Goal: Transaction & Acquisition: Purchase product/service

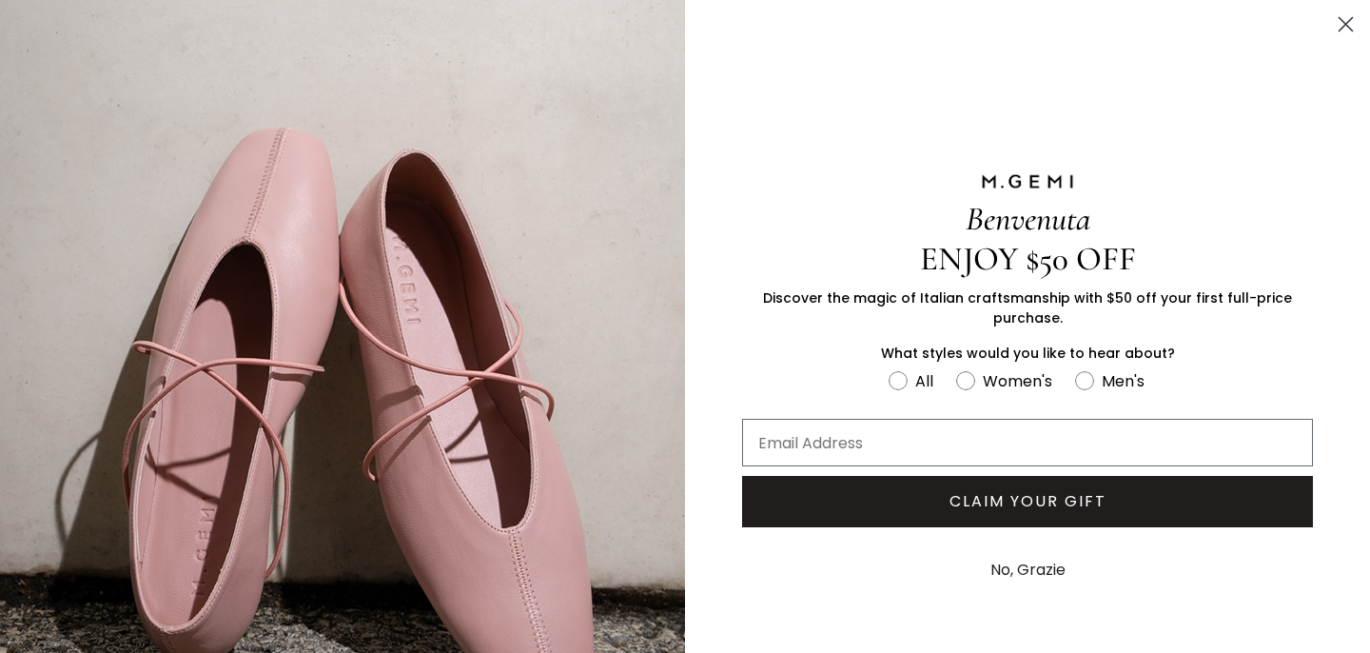
click at [1343, 24] on circle "Close dialog" at bounding box center [1345, 24] width 31 height 31
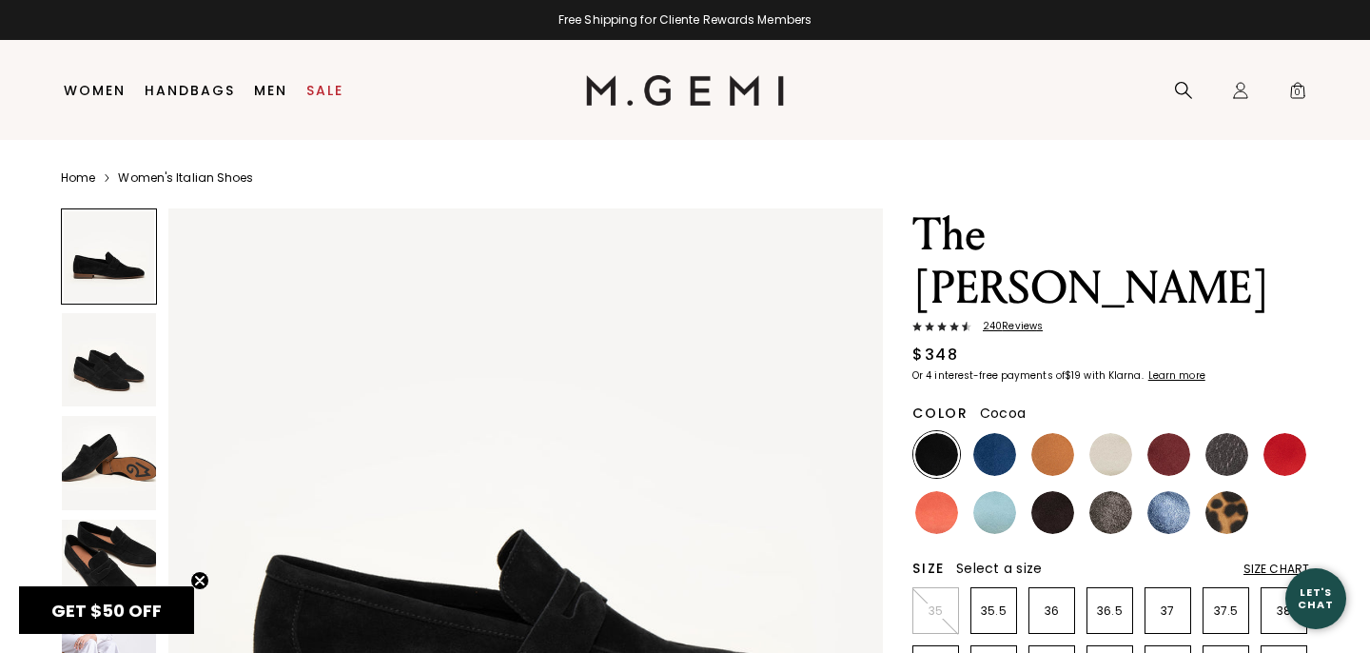
click at [1105, 491] on img at bounding box center [1110, 512] width 43 height 43
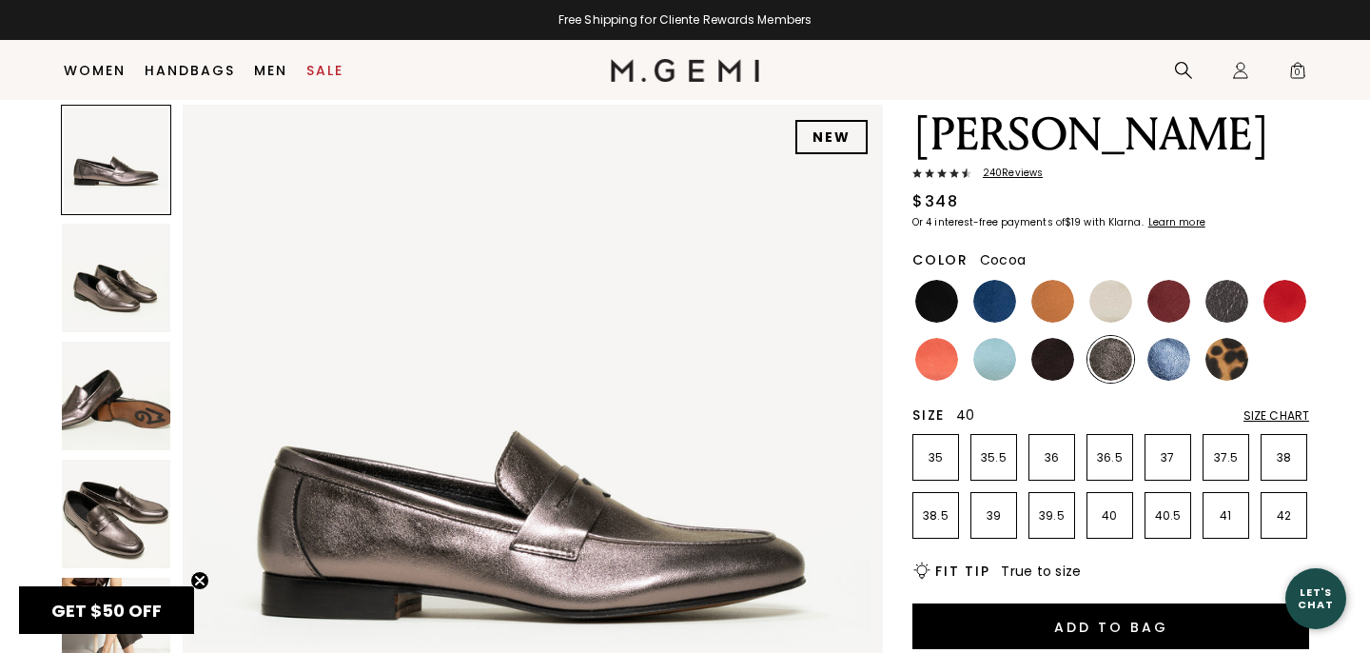
scroll to position [122, 0]
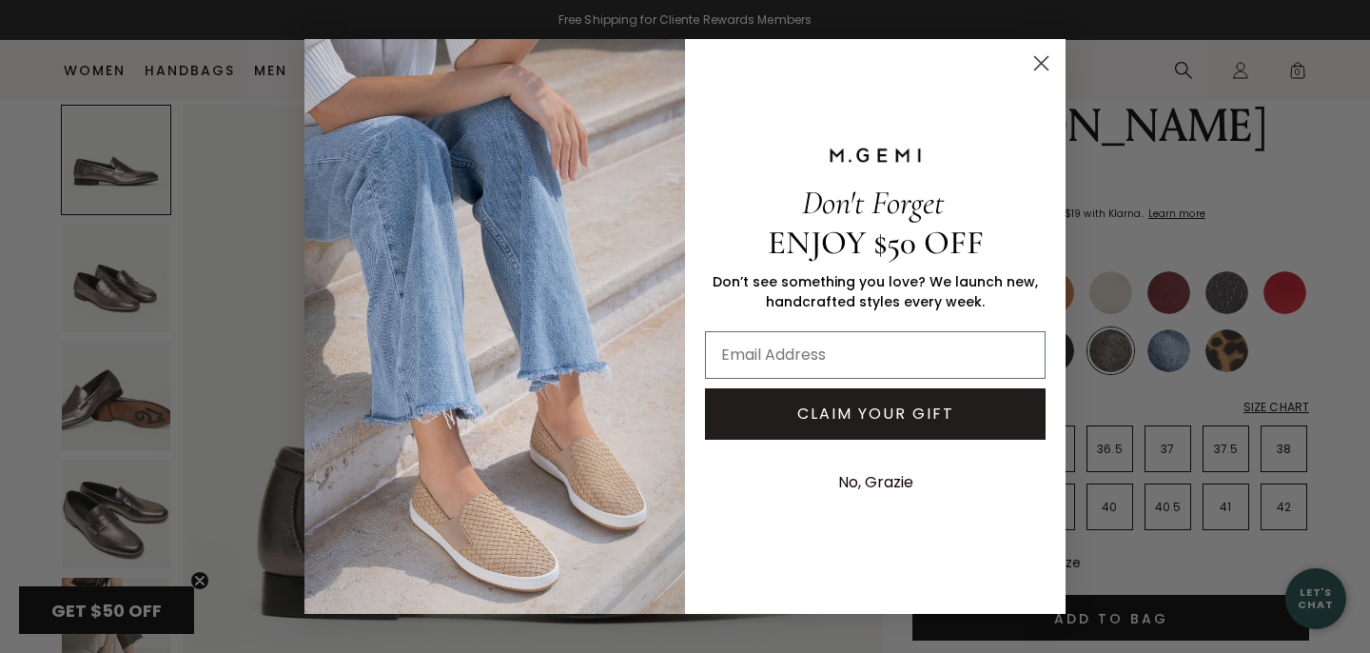
click at [1044, 68] on circle "Close dialog" at bounding box center [1040, 63] width 31 height 31
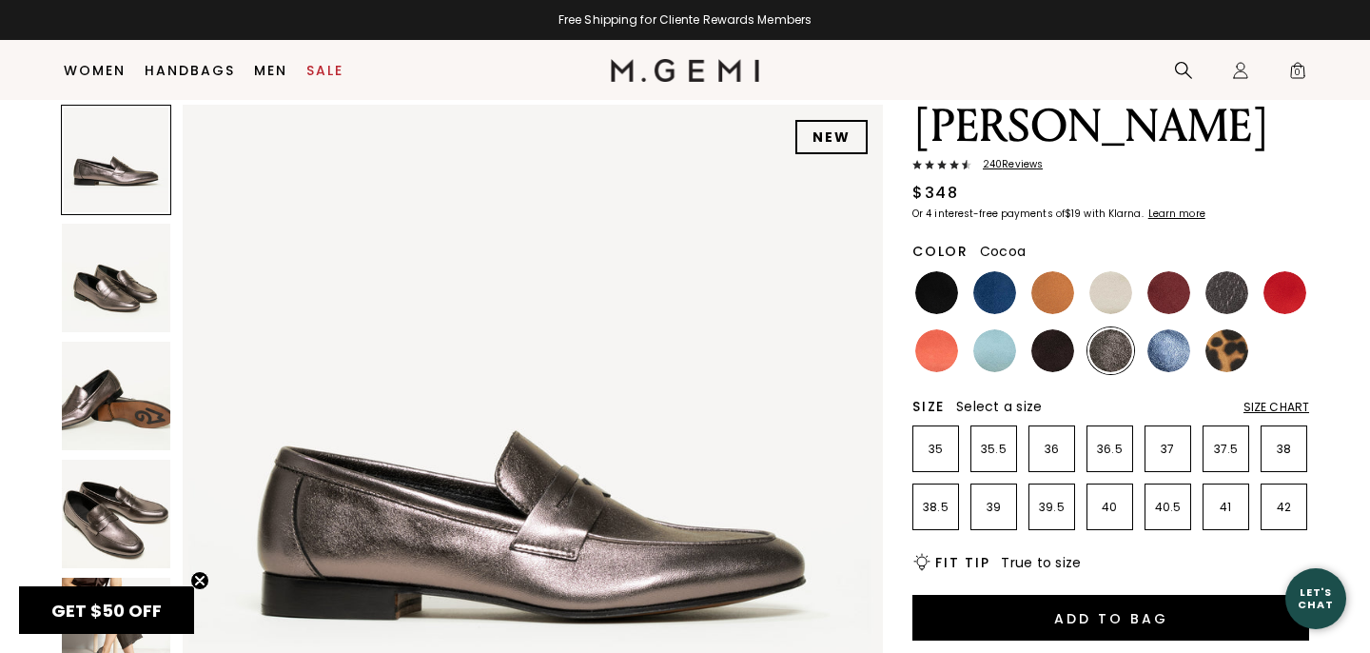
click at [1122, 329] on img at bounding box center [1110, 350] width 43 height 43
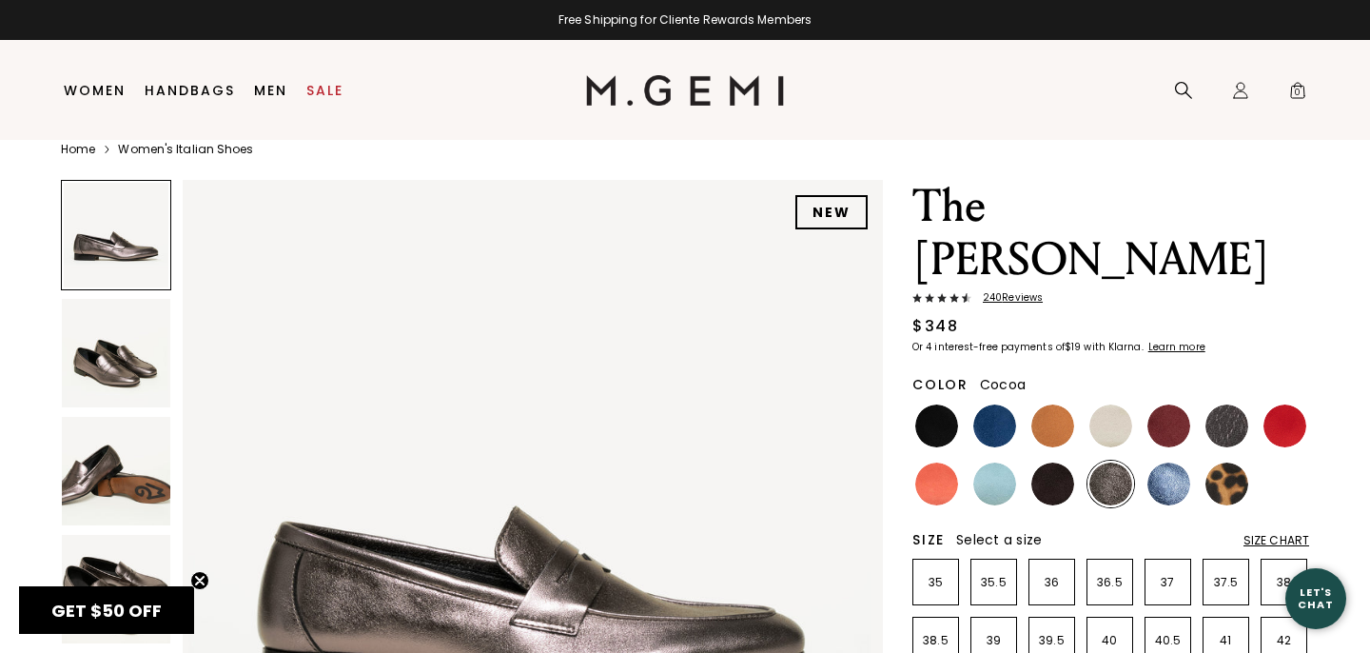
scroll to position [42, 0]
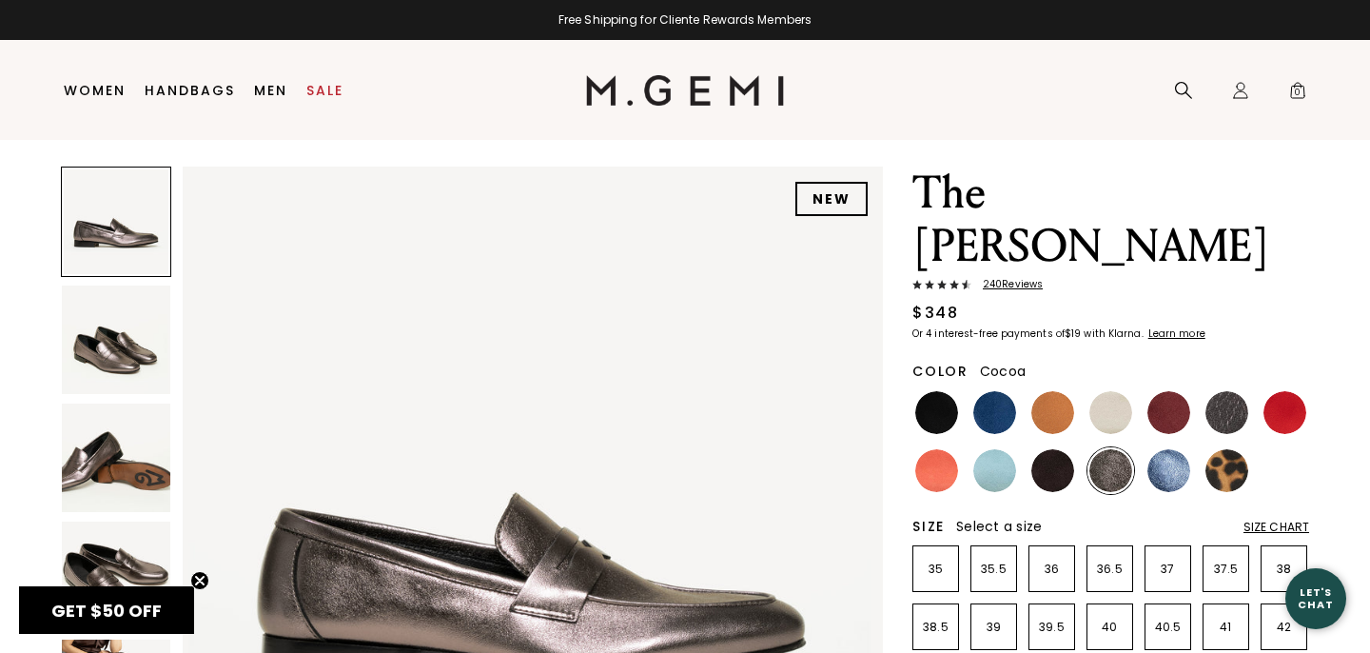
click at [109, 326] on img at bounding box center [116, 339] width 108 height 108
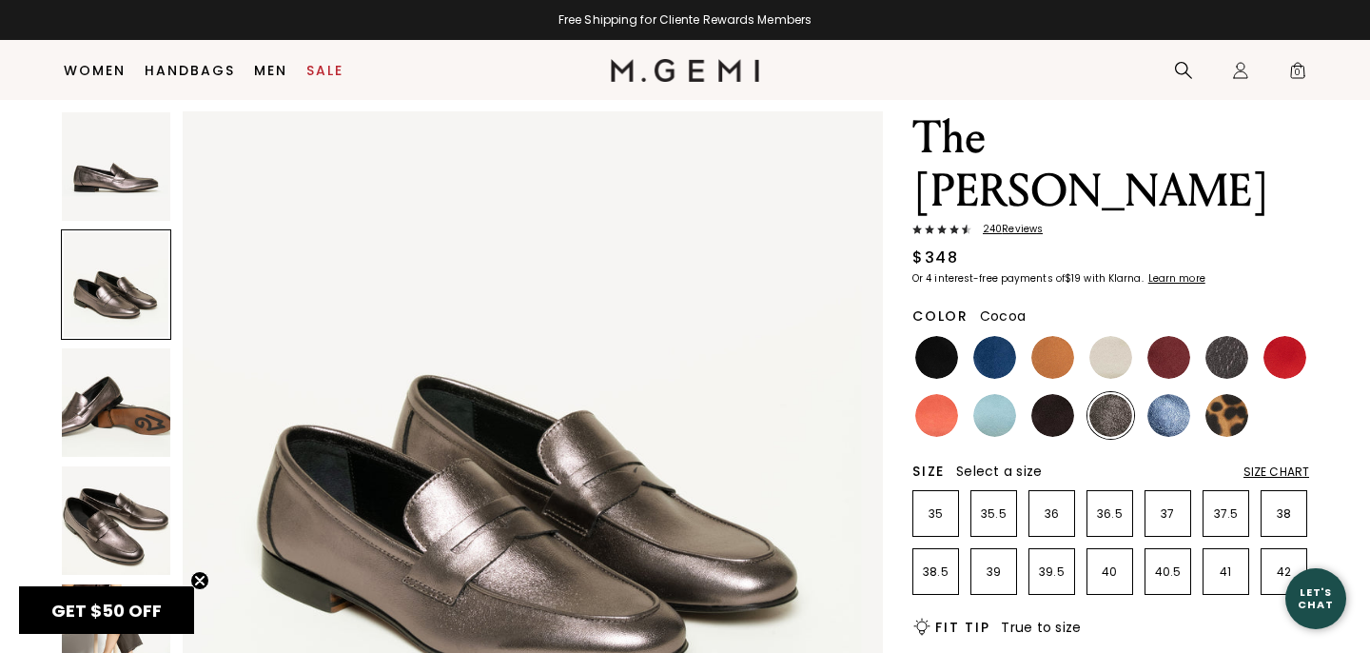
scroll to position [58, 0]
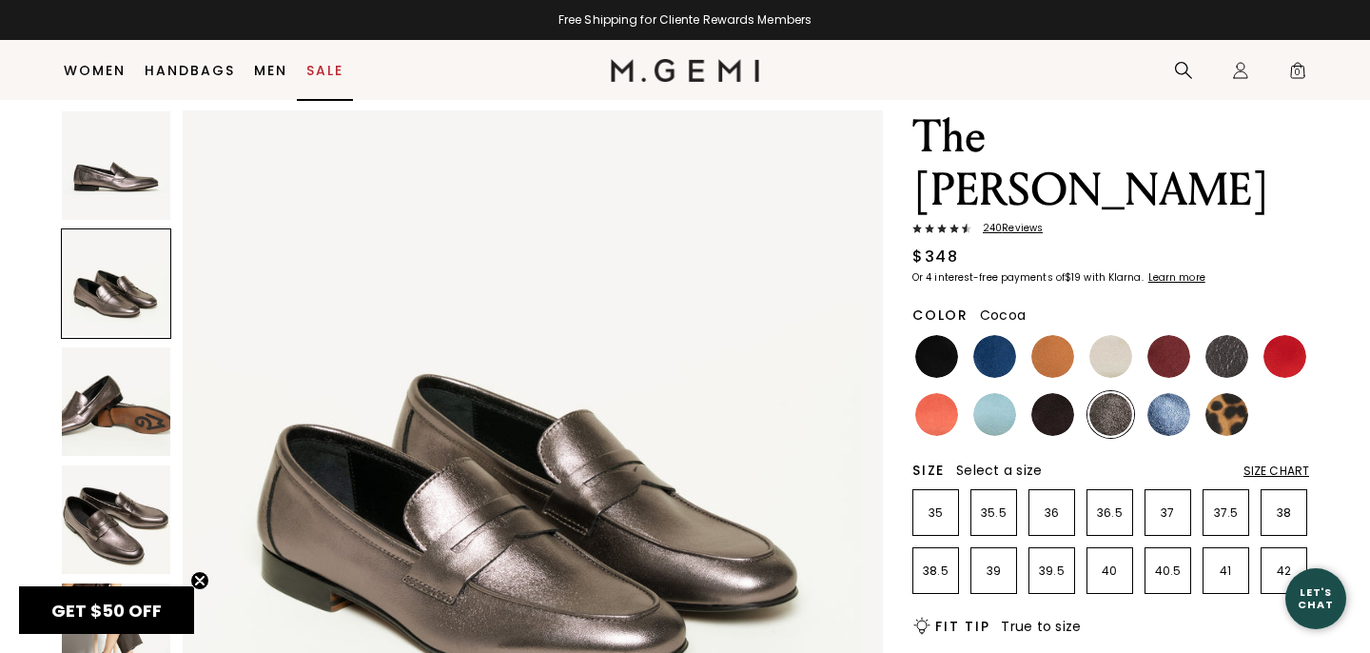
click at [322, 70] on link "Sale" at bounding box center [324, 70] width 37 height 15
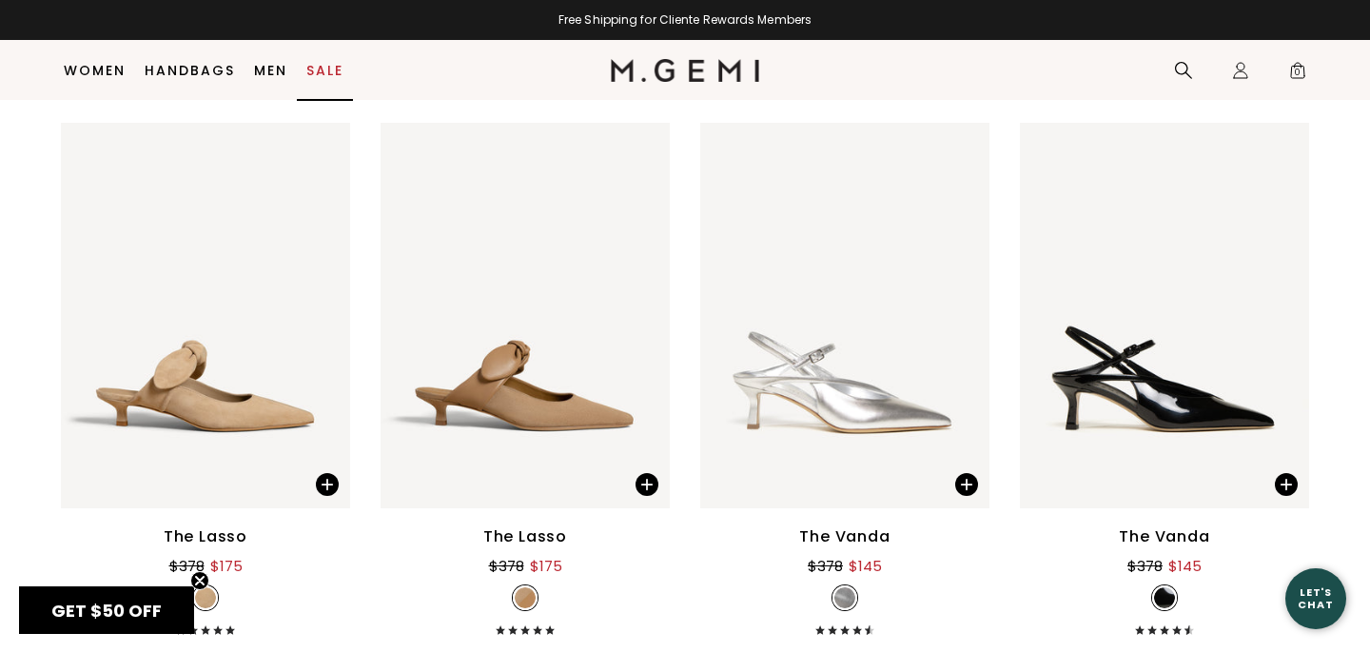
scroll to position [5844, 0]
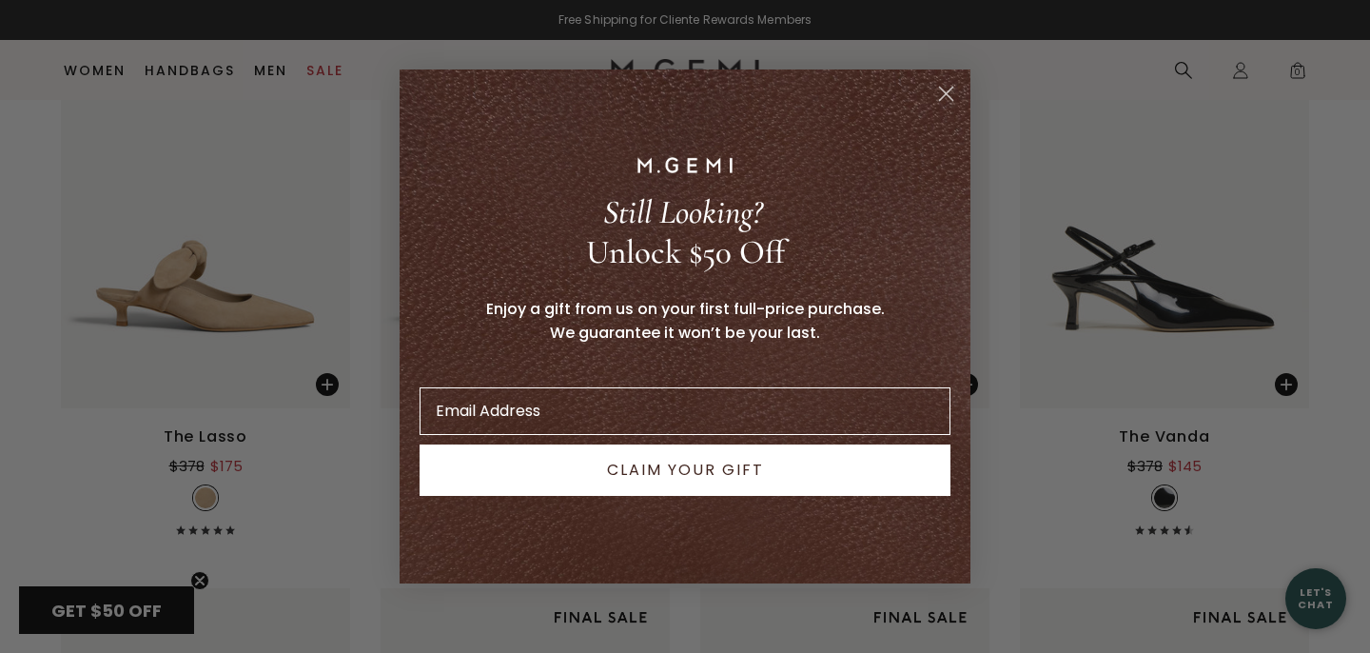
click at [946, 94] on icon "Close dialog" at bounding box center [946, 94] width 13 height 13
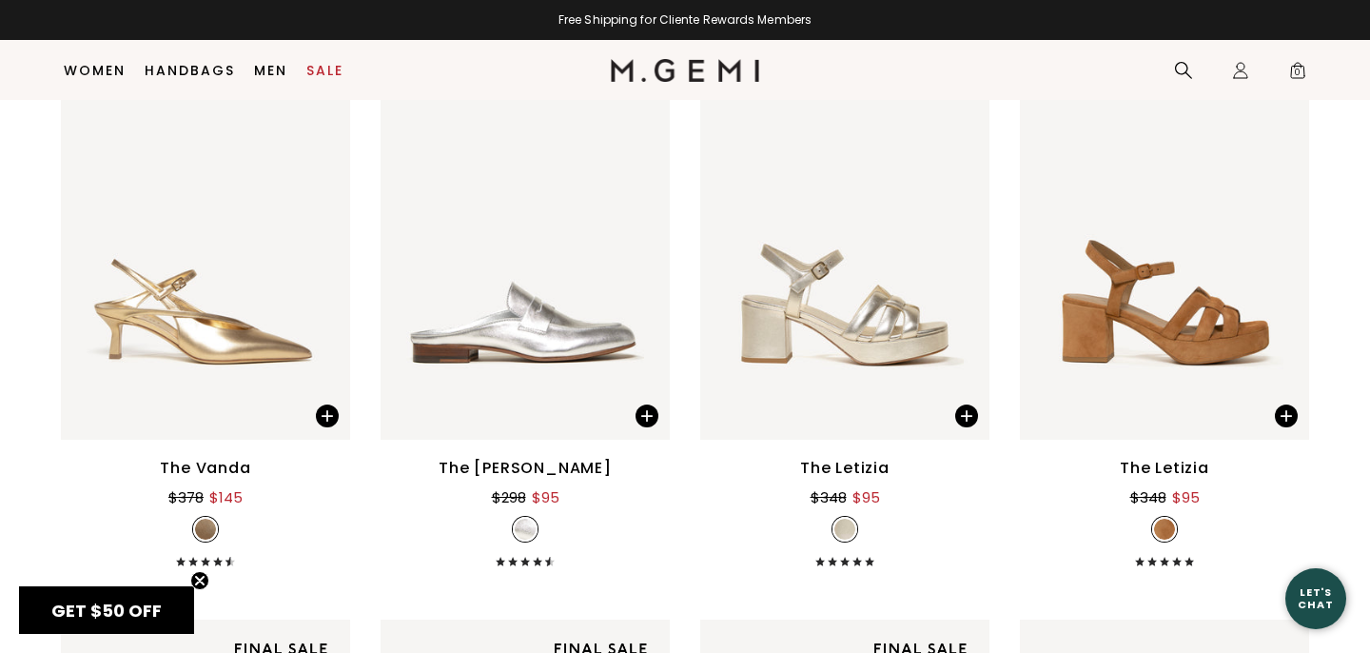
scroll to position [6477, 0]
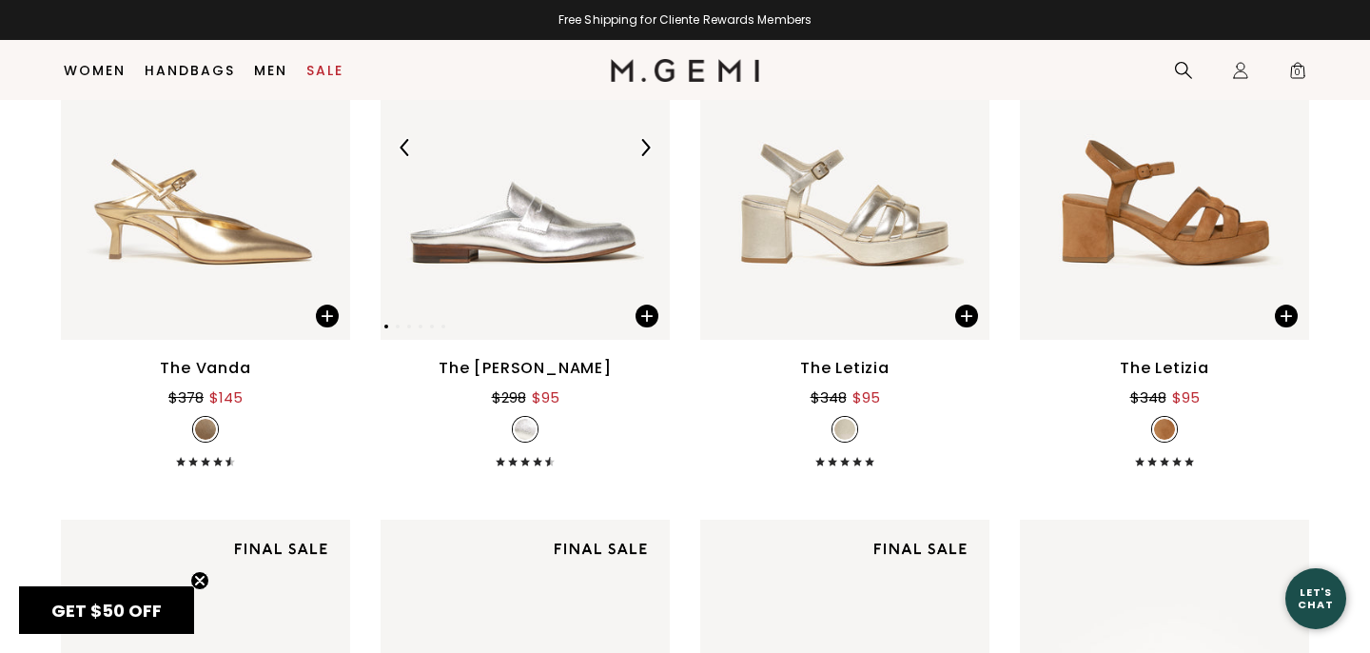
click at [646, 149] on img at bounding box center [644, 147] width 17 height 17
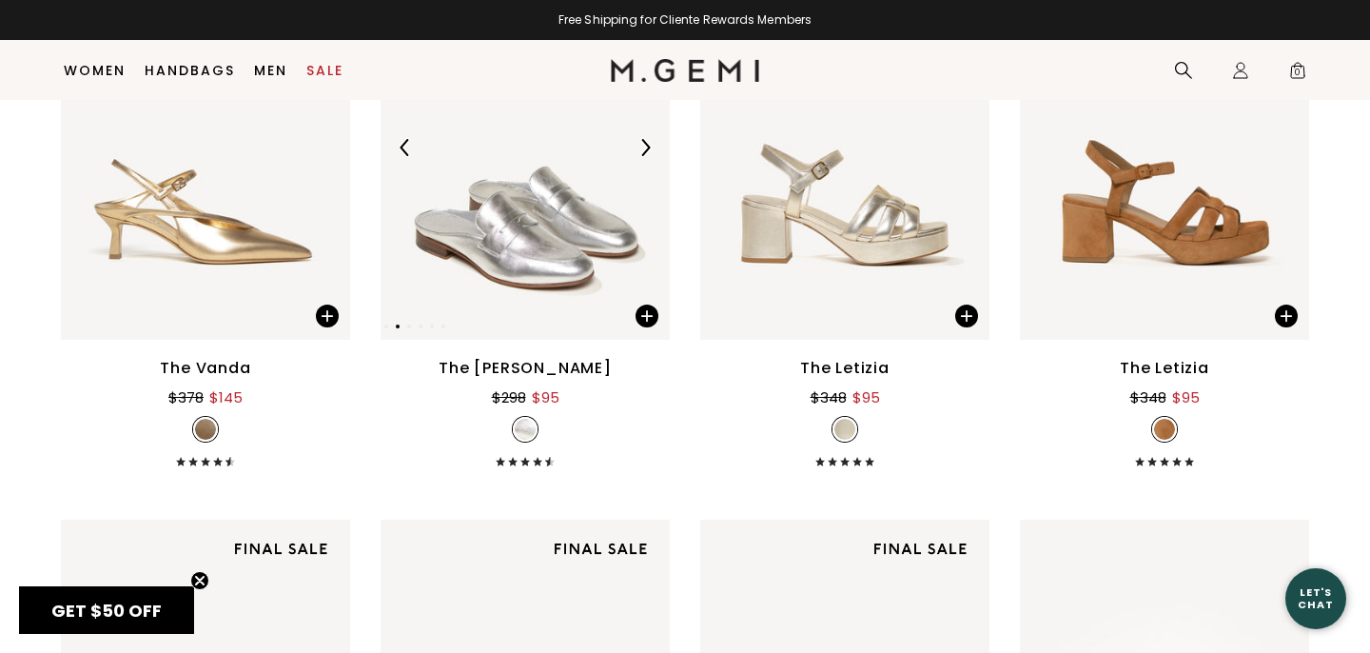
click at [646, 149] on img at bounding box center [644, 147] width 17 height 17
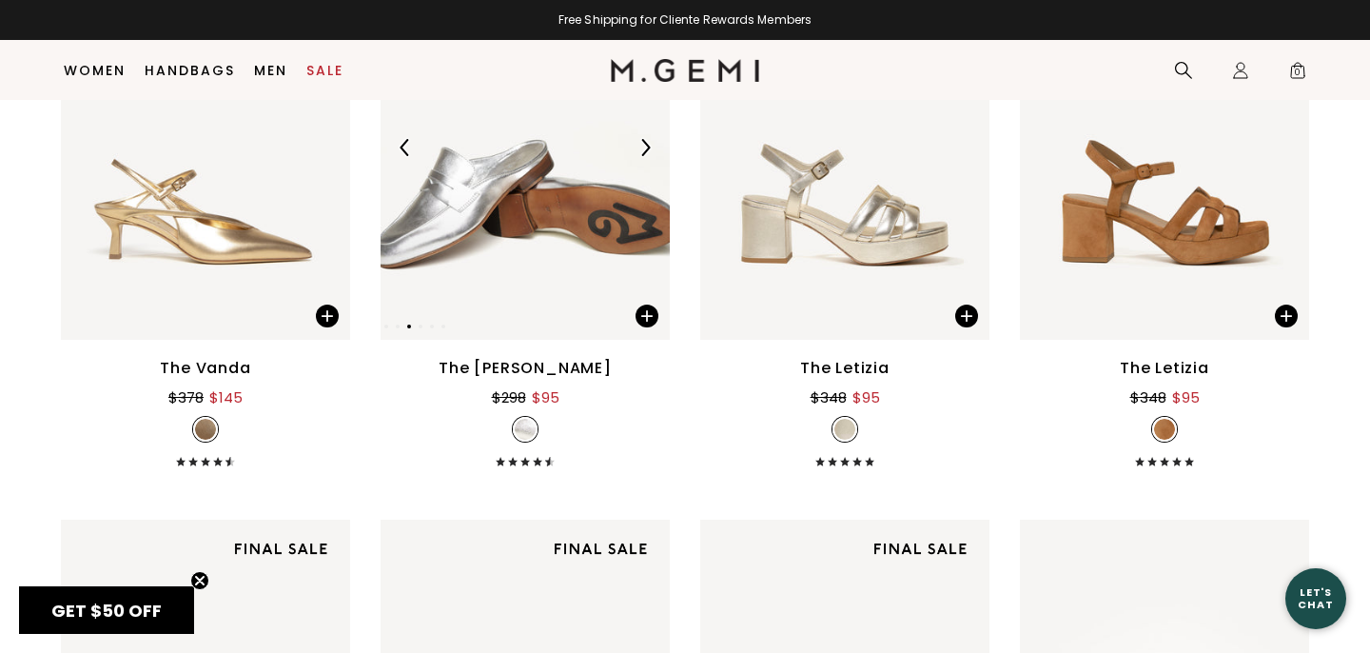
click at [543, 293] on img at bounding box center [524, 146] width 289 height 385
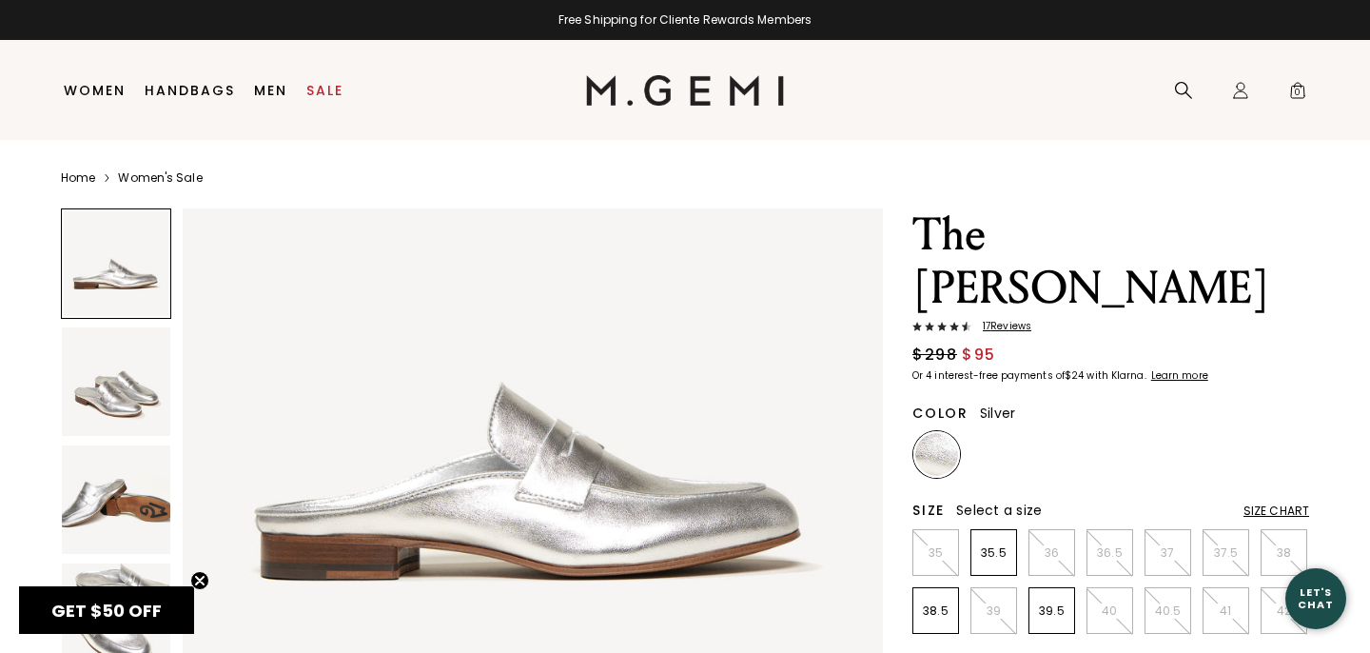
scroll to position [144, 0]
click at [1009, 328] on span "17 Review s" at bounding box center [1001, 326] width 60 height 11
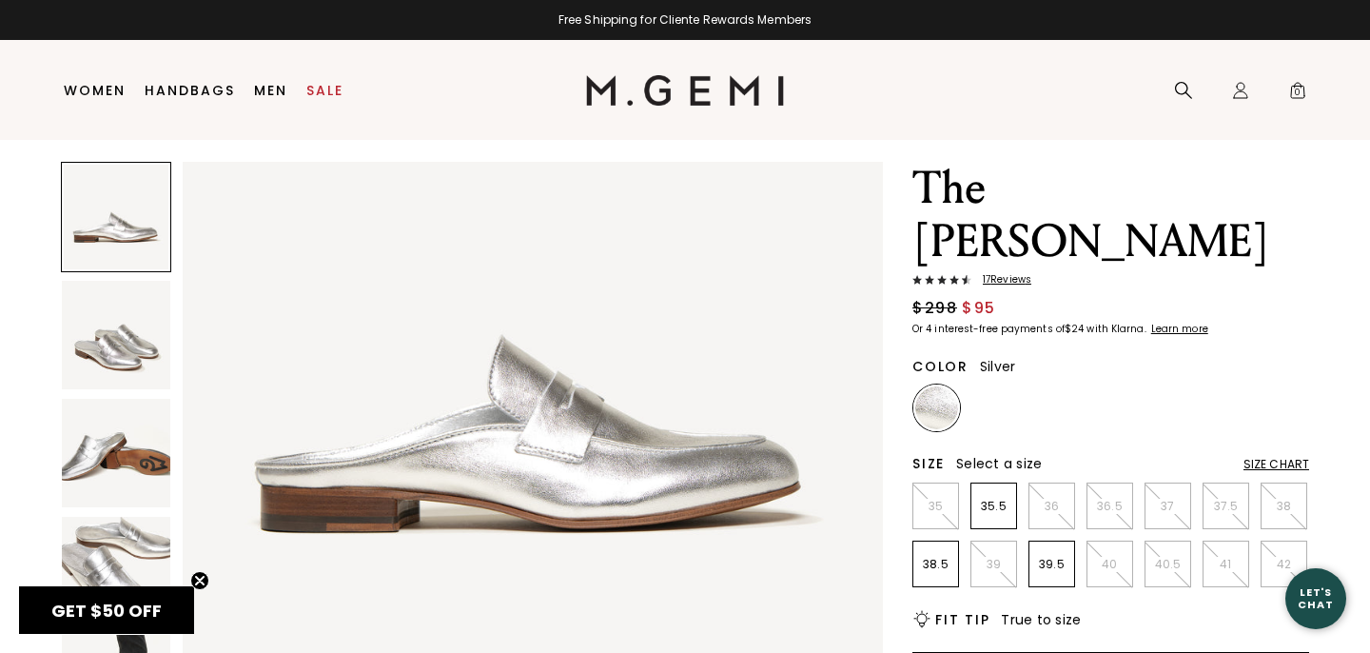
scroll to position [63, 0]
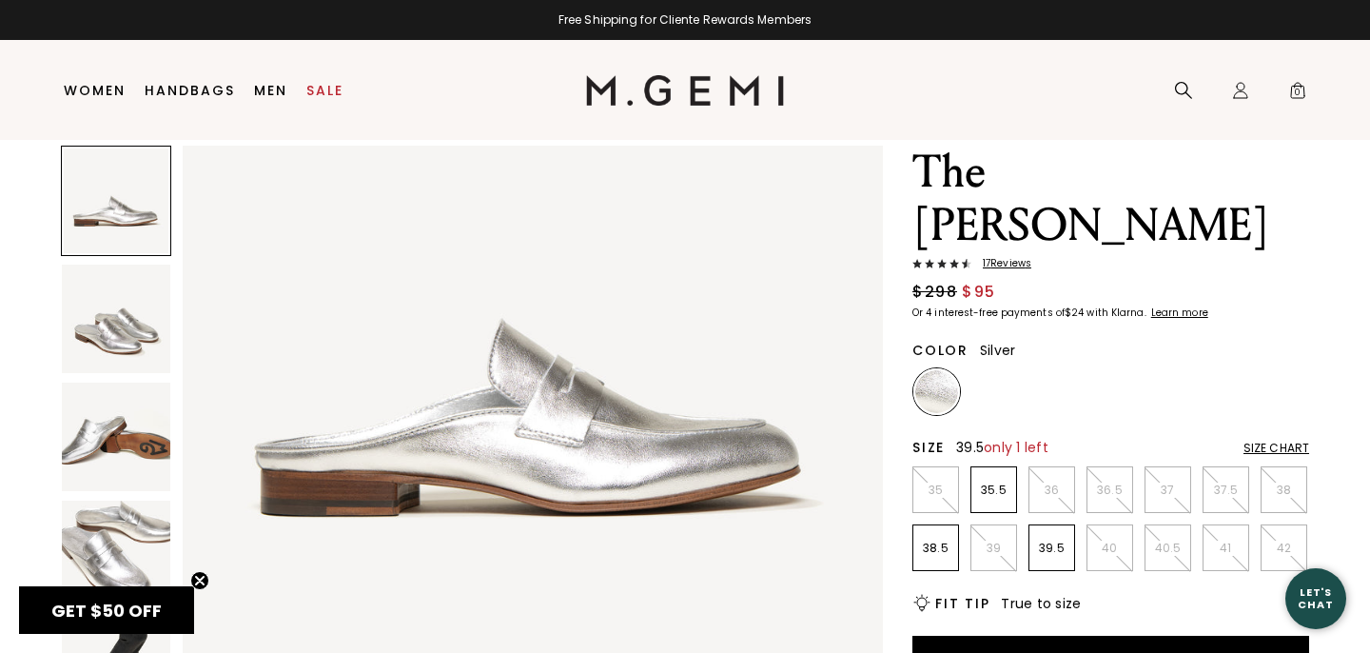
click at [1052, 563] on li "39.5" at bounding box center [1051, 547] width 47 height 47
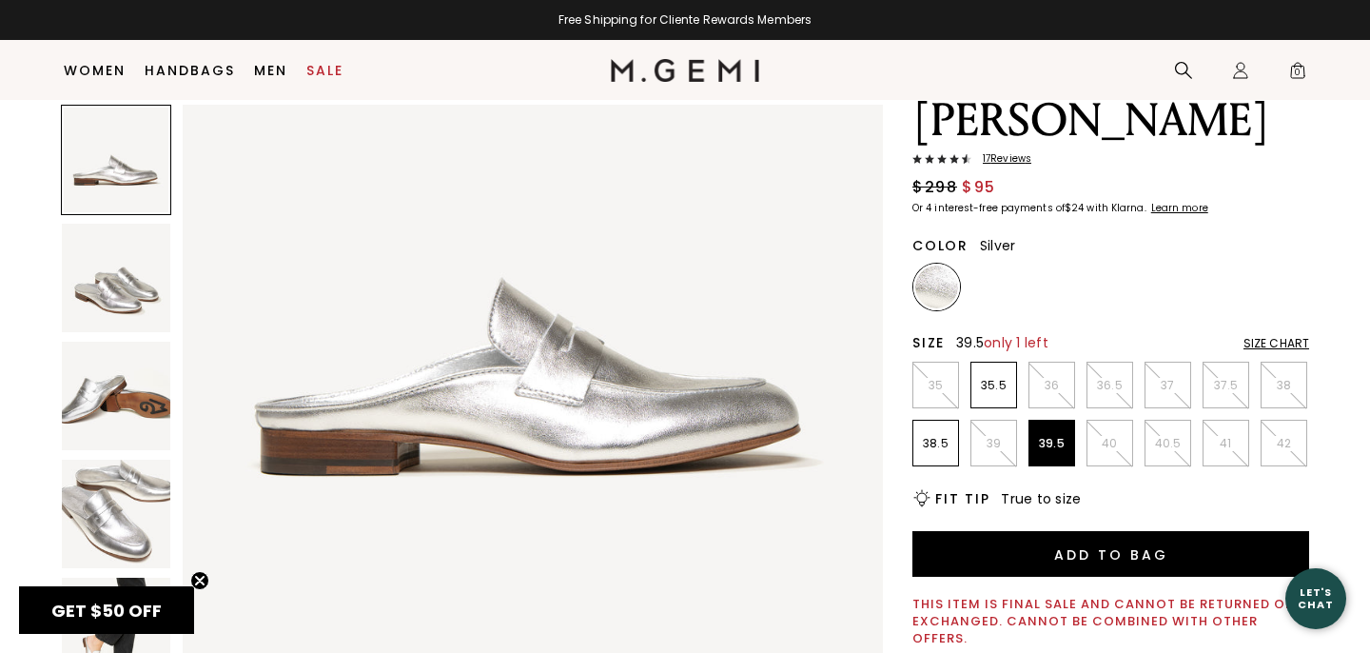
scroll to position [0, 0]
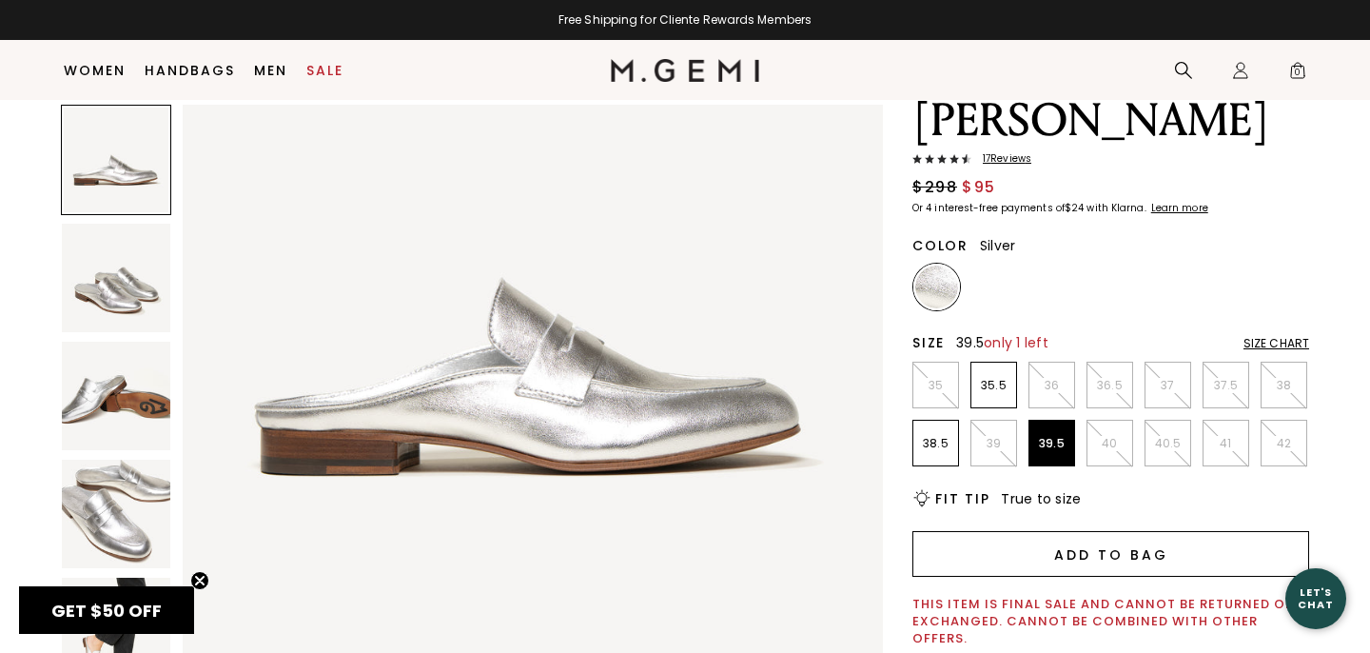
click at [1095, 555] on button "Add to Bag" at bounding box center [1110, 554] width 397 height 46
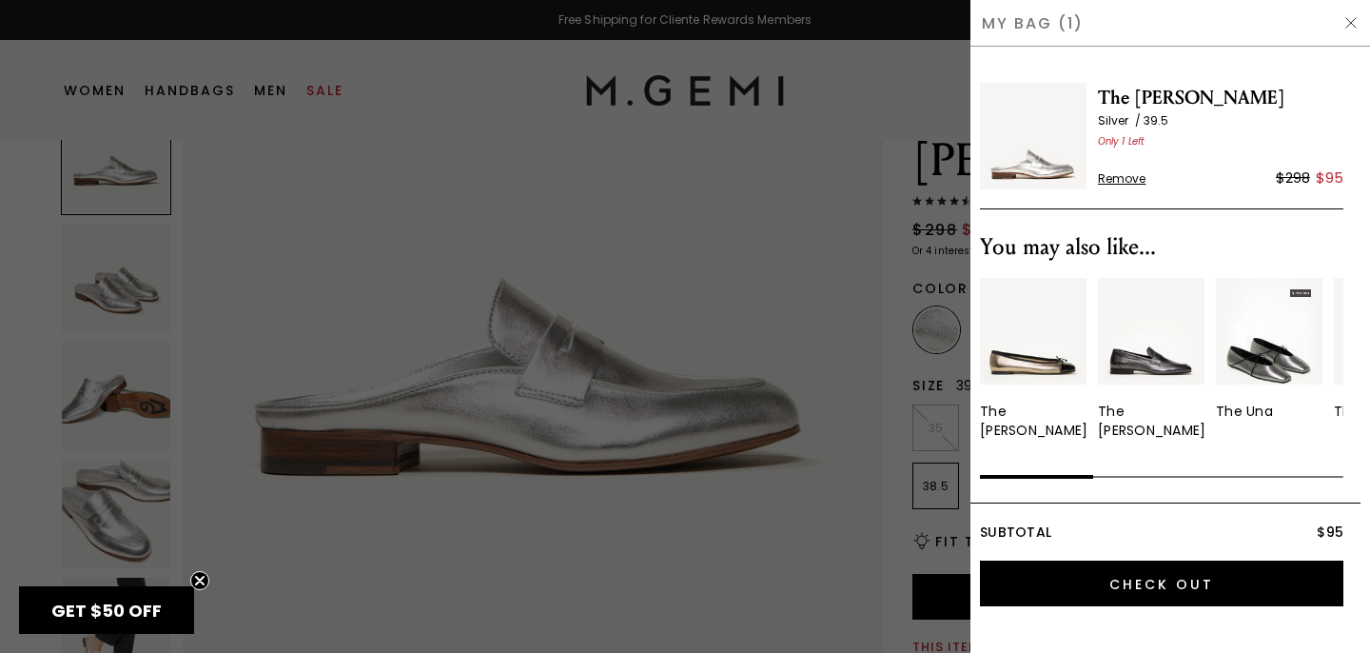
click at [1351, 23] on img at bounding box center [1350, 22] width 15 height 15
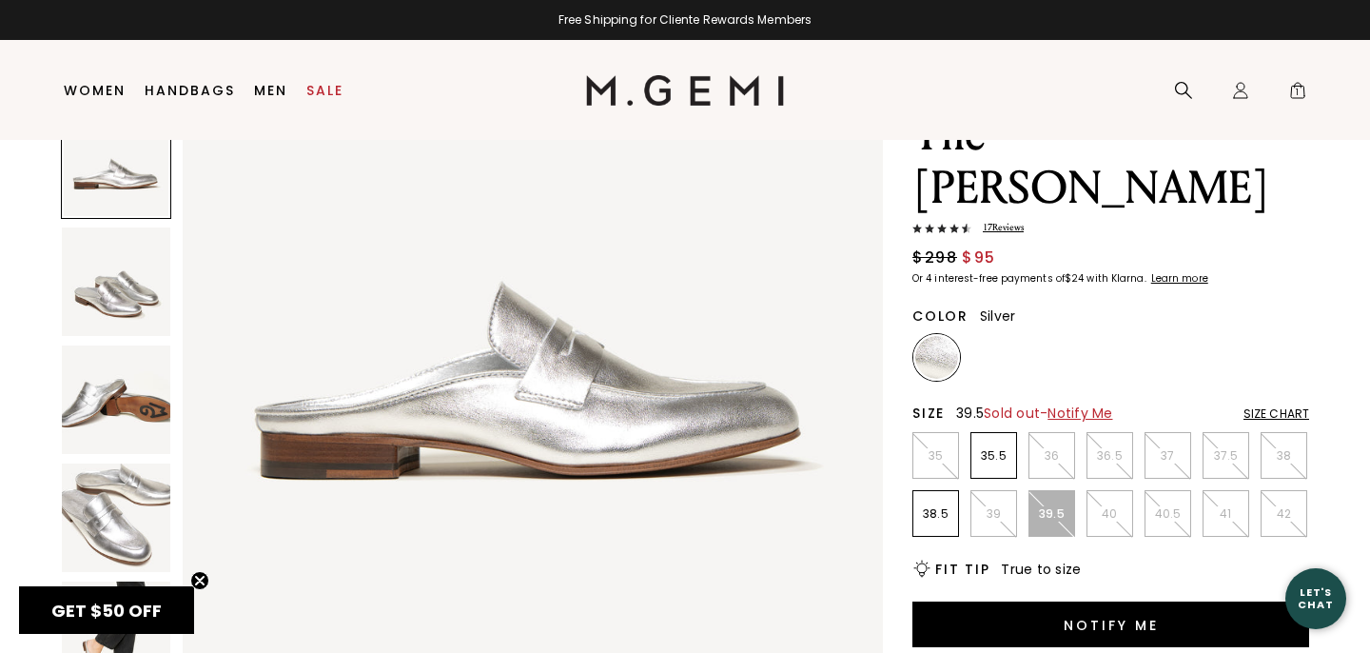
scroll to position [88, 0]
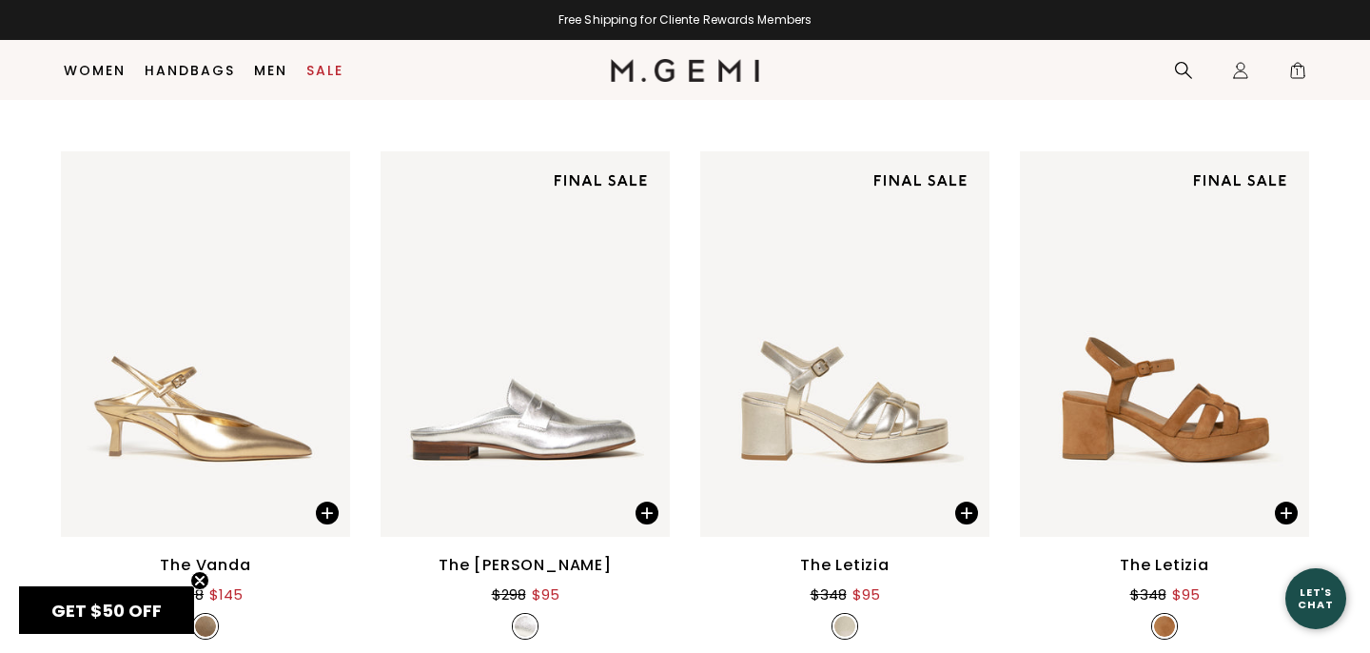
scroll to position [6352, 0]
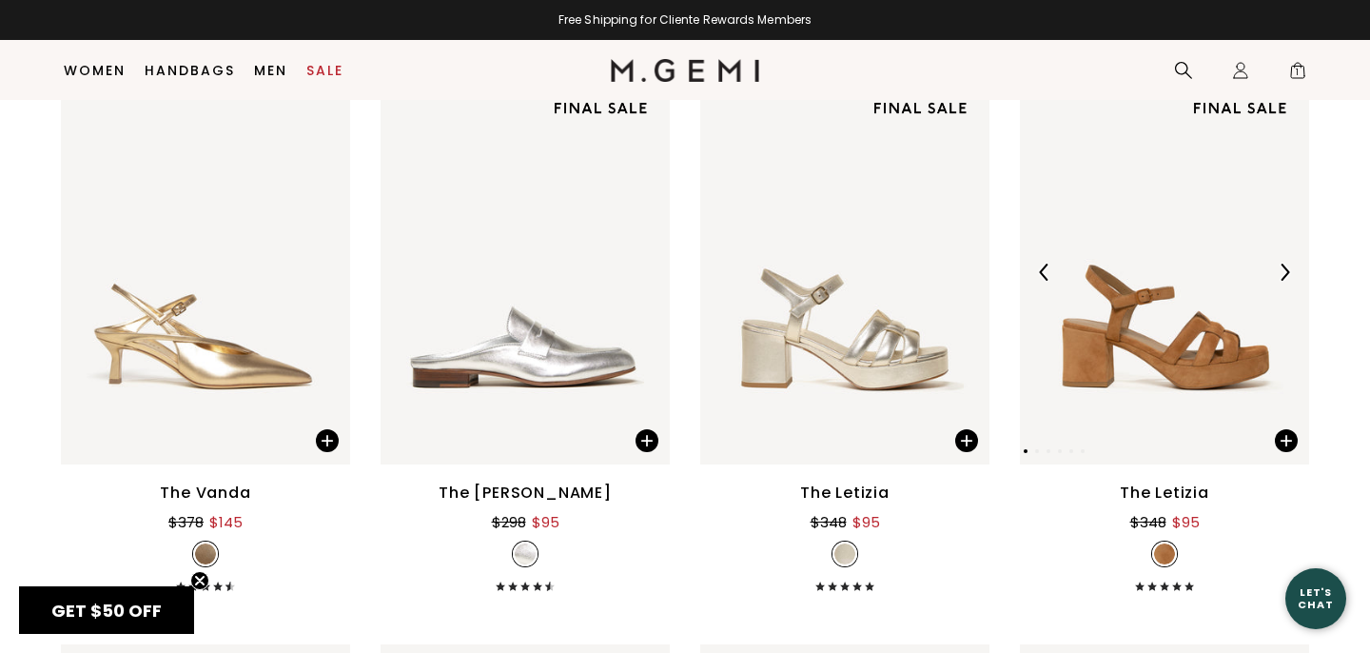
click at [1293, 280] on div at bounding box center [1284, 272] width 30 height 30
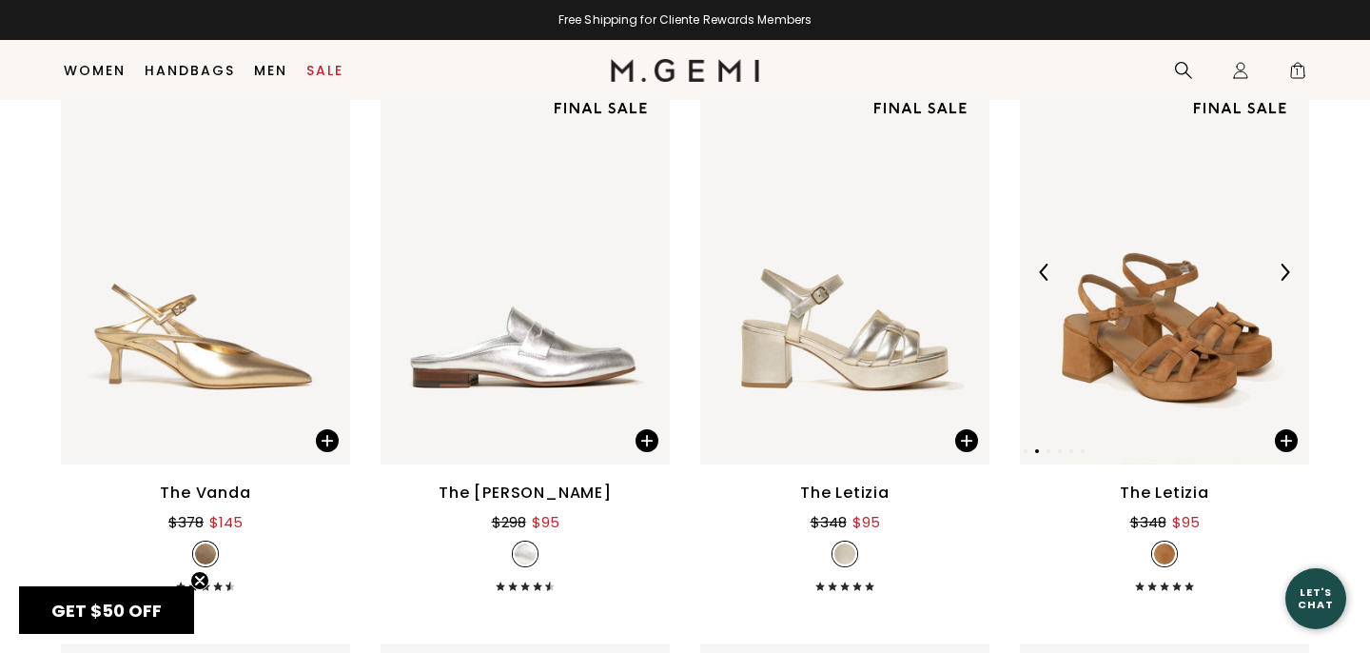
click at [1293, 280] on div at bounding box center [1284, 272] width 30 height 30
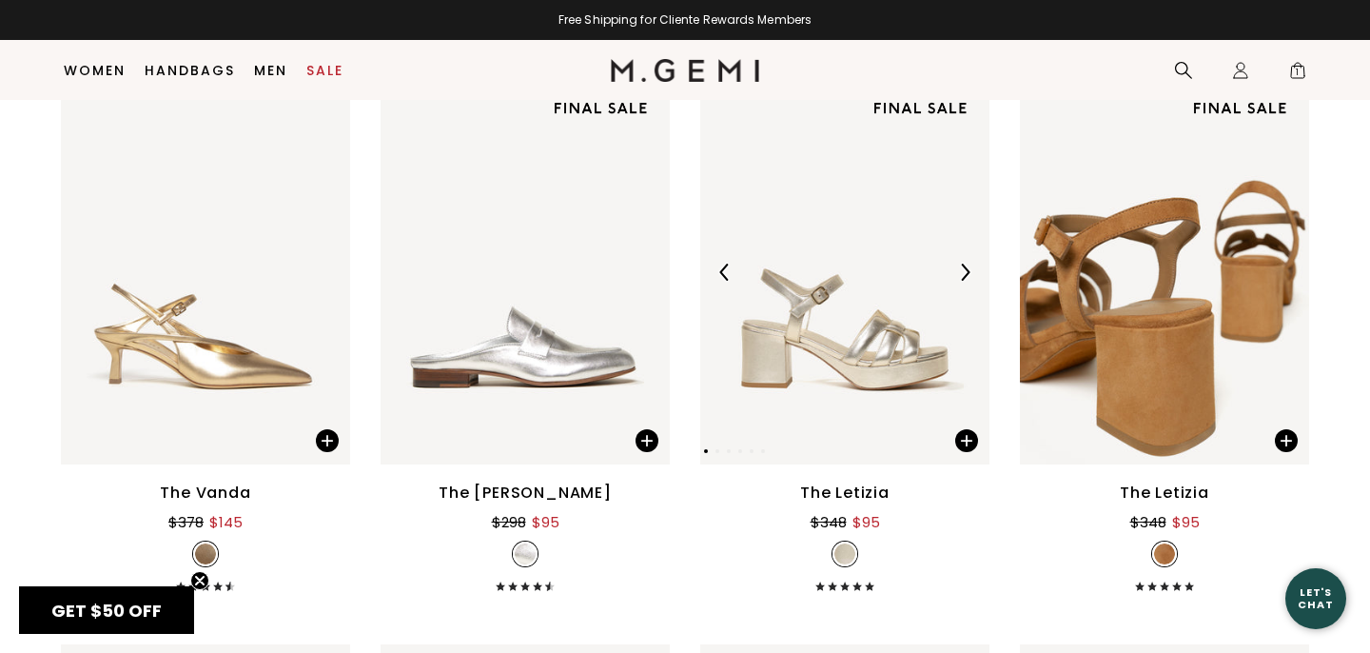
click at [969, 269] on img at bounding box center [964, 271] width 17 height 17
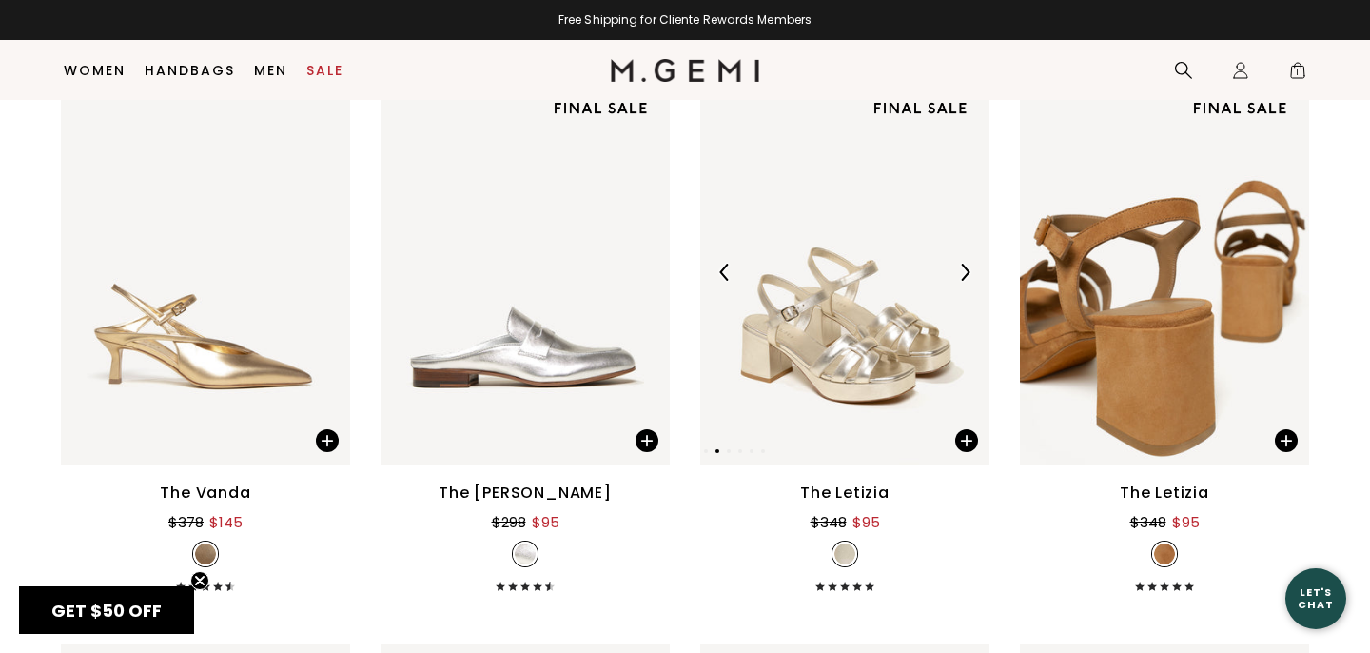
click at [969, 269] on img at bounding box center [964, 271] width 17 height 17
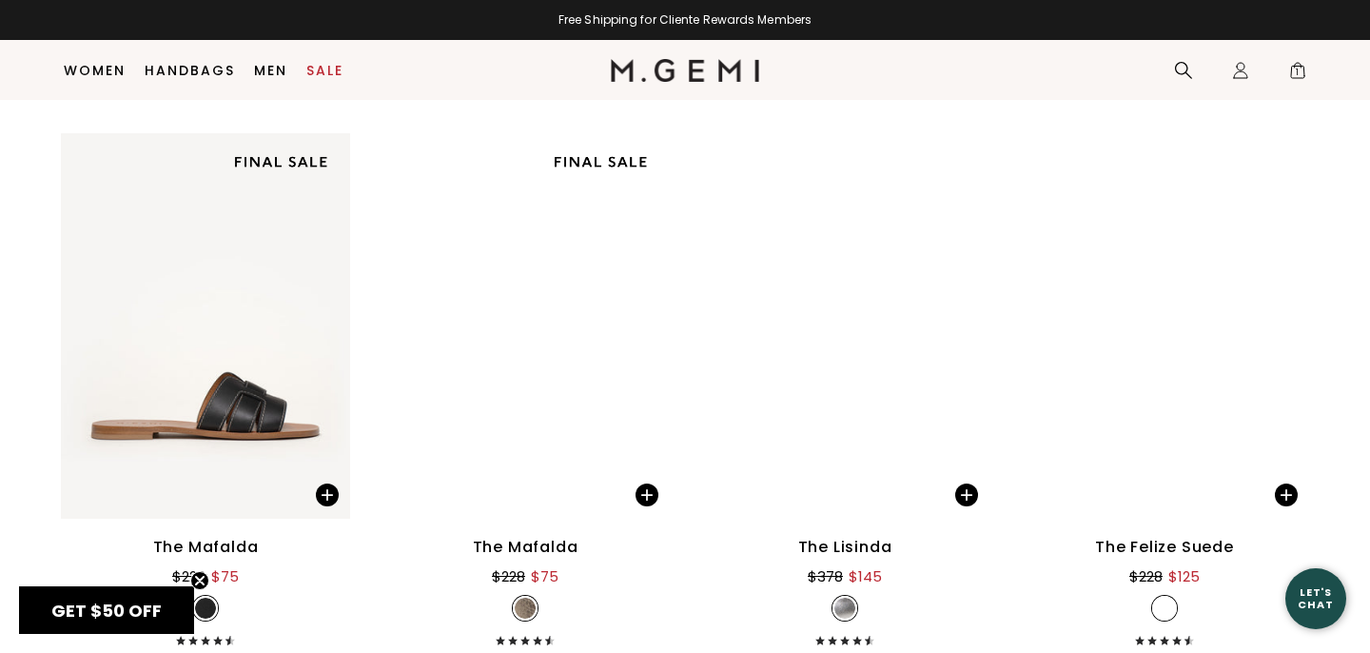
scroll to position [7437, 0]
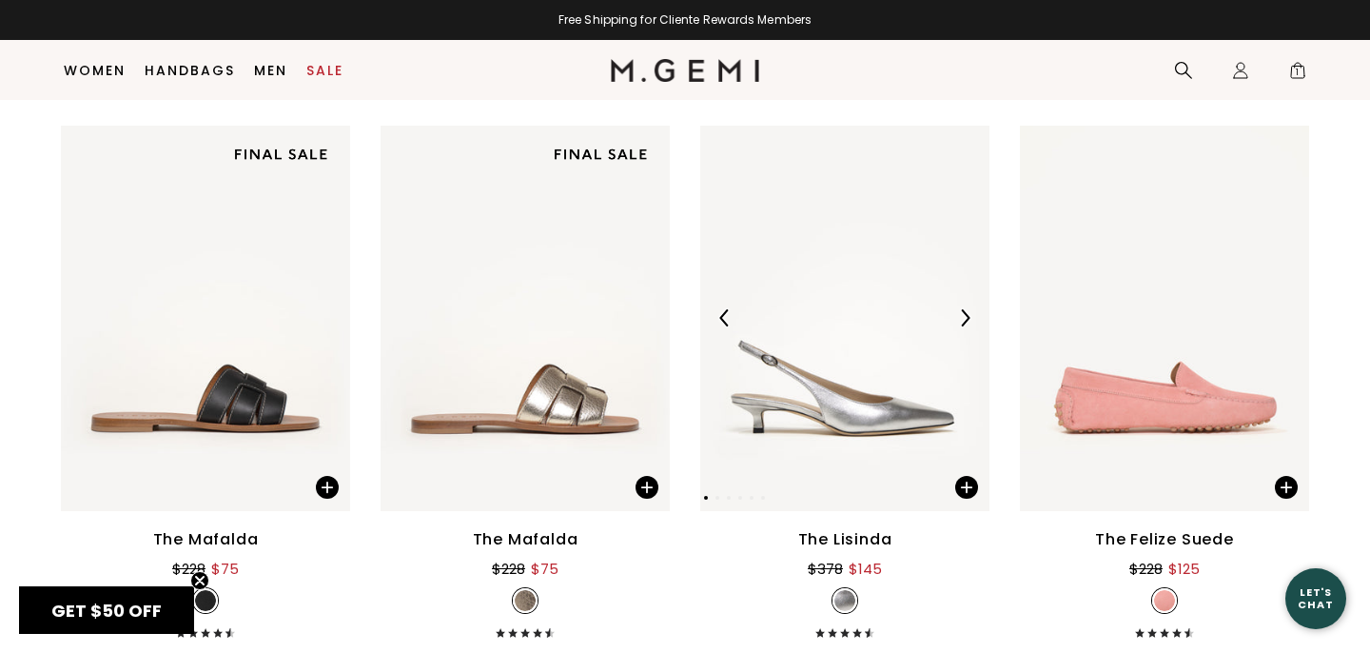
click at [962, 318] on img at bounding box center [964, 317] width 17 height 17
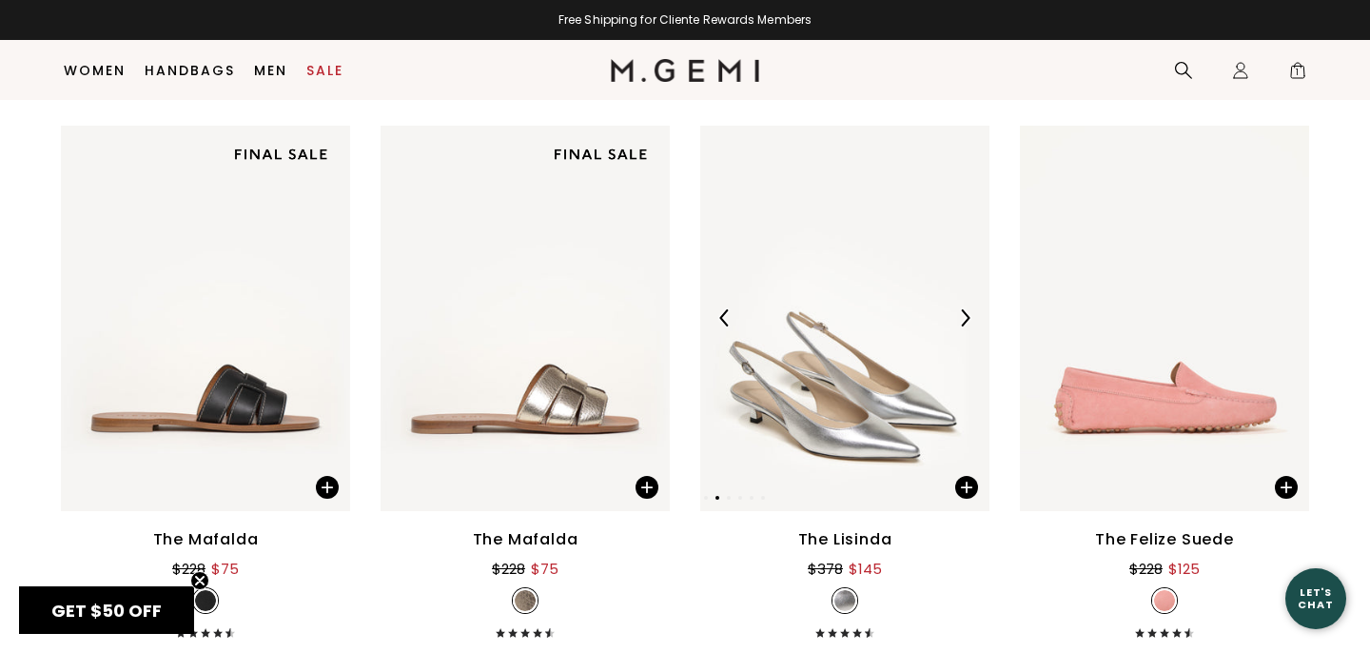
click at [962, 318] on img at bounding box center [964, 317] width 17 height 17
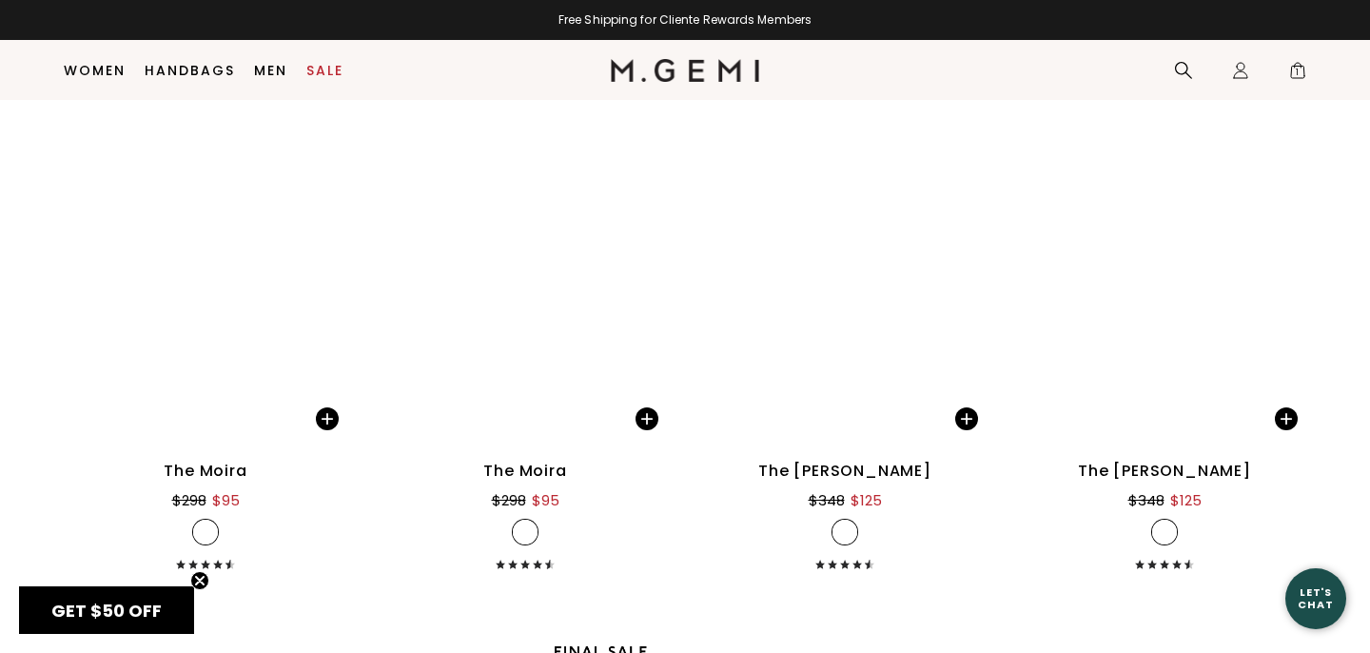
scroll to position [10940, 0]
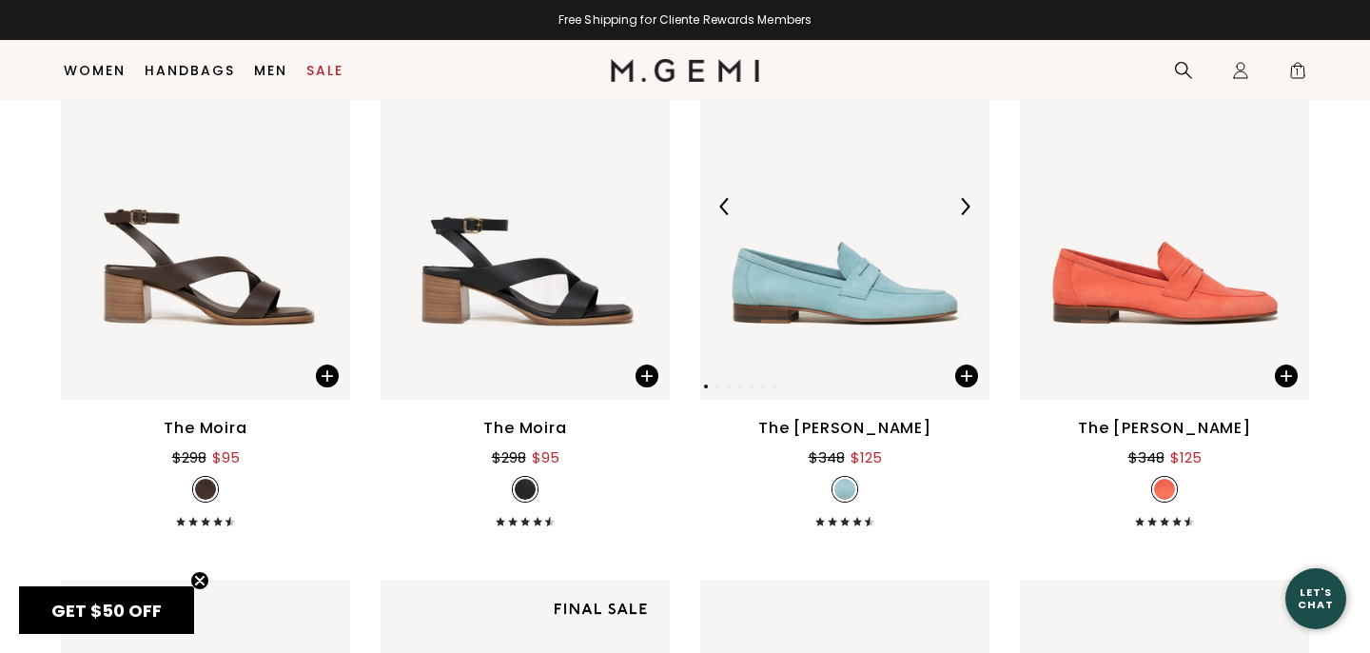
click at [951, 208] on div at bounding box center [964, 206] width 30 height 30
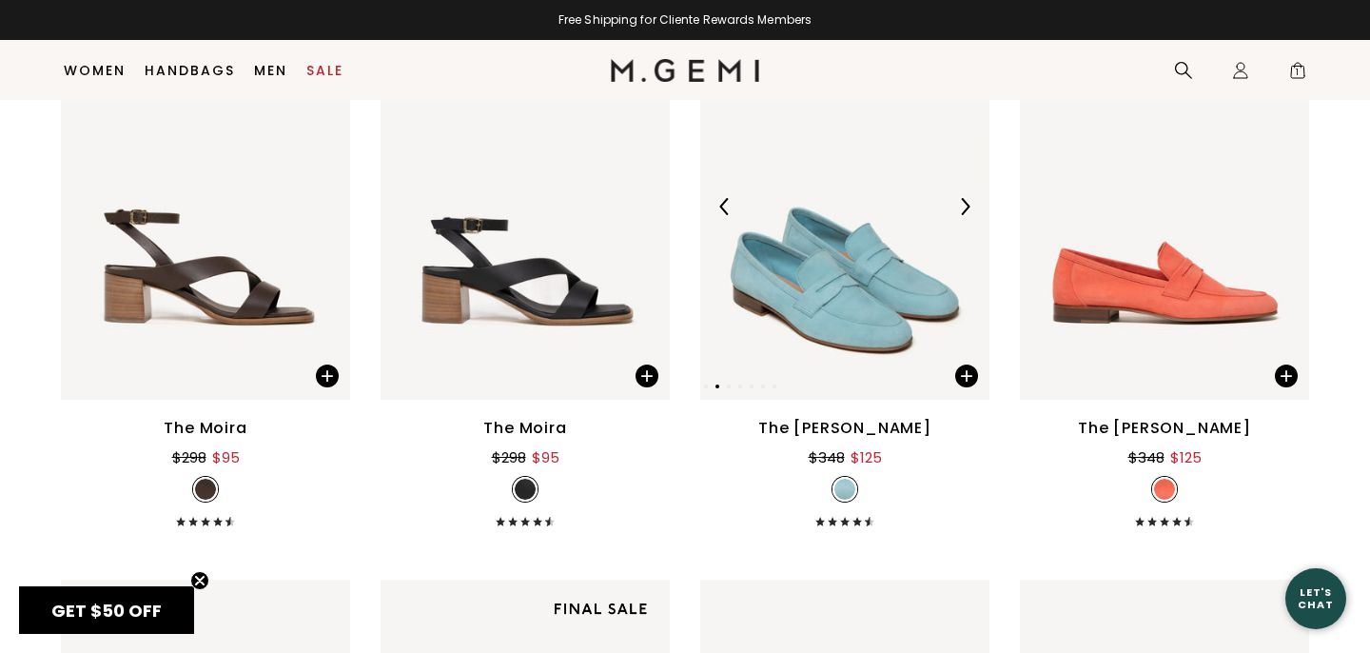
click at [951, 208] on div at bounding box center [964, 206] width 30 height 30
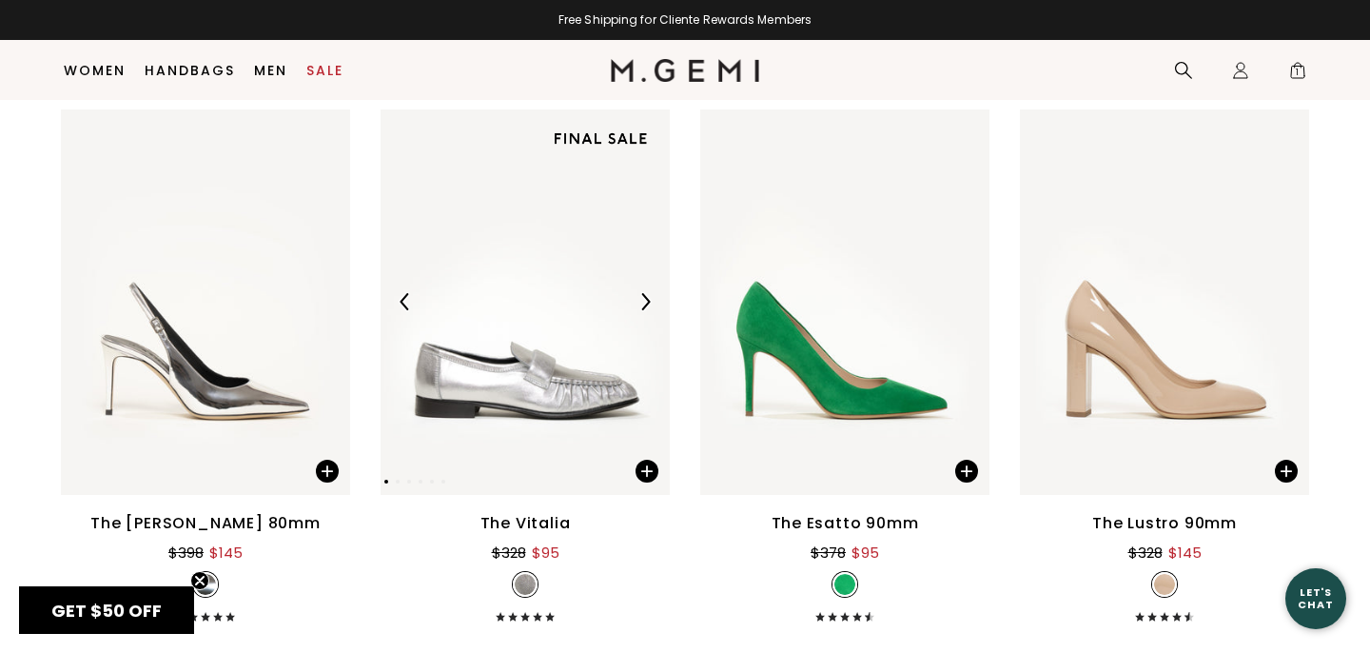
scroll to position [11411, 0]
click at [643, 303] on img at bounding box center [644, 300] width 17 height 17
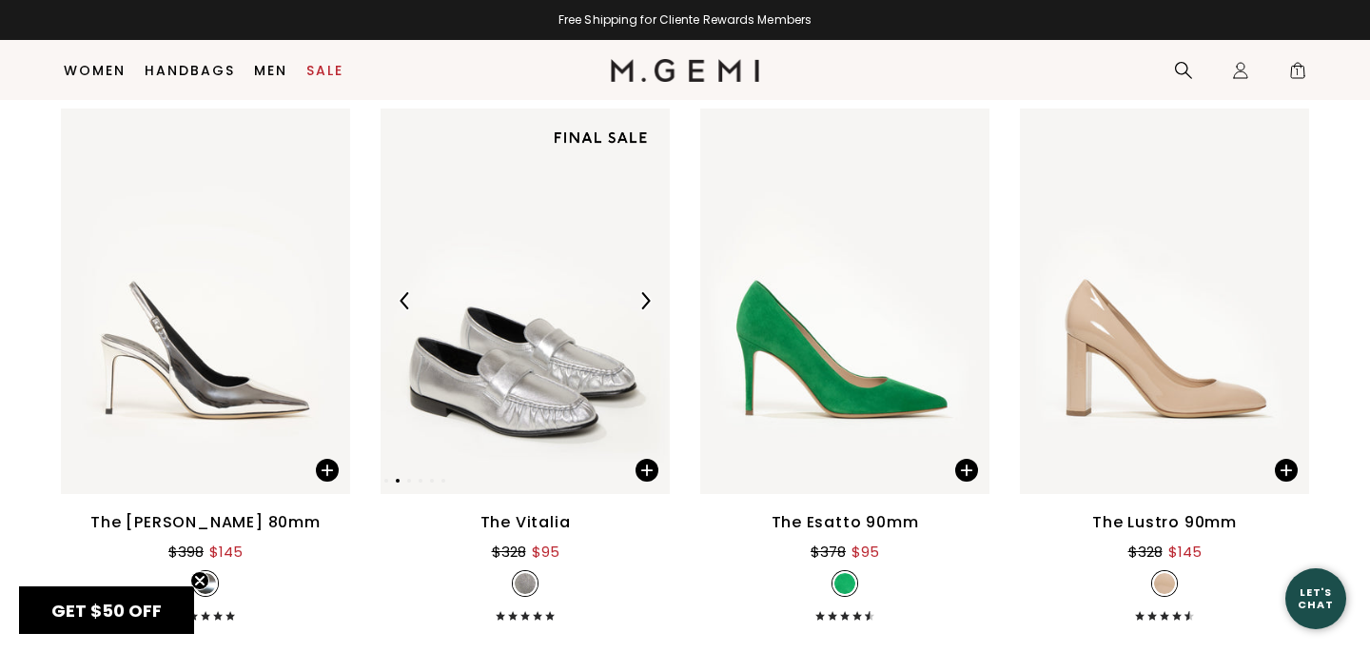
click at [643, 303] on img at bounding box center [644, 300] width 17 height 17
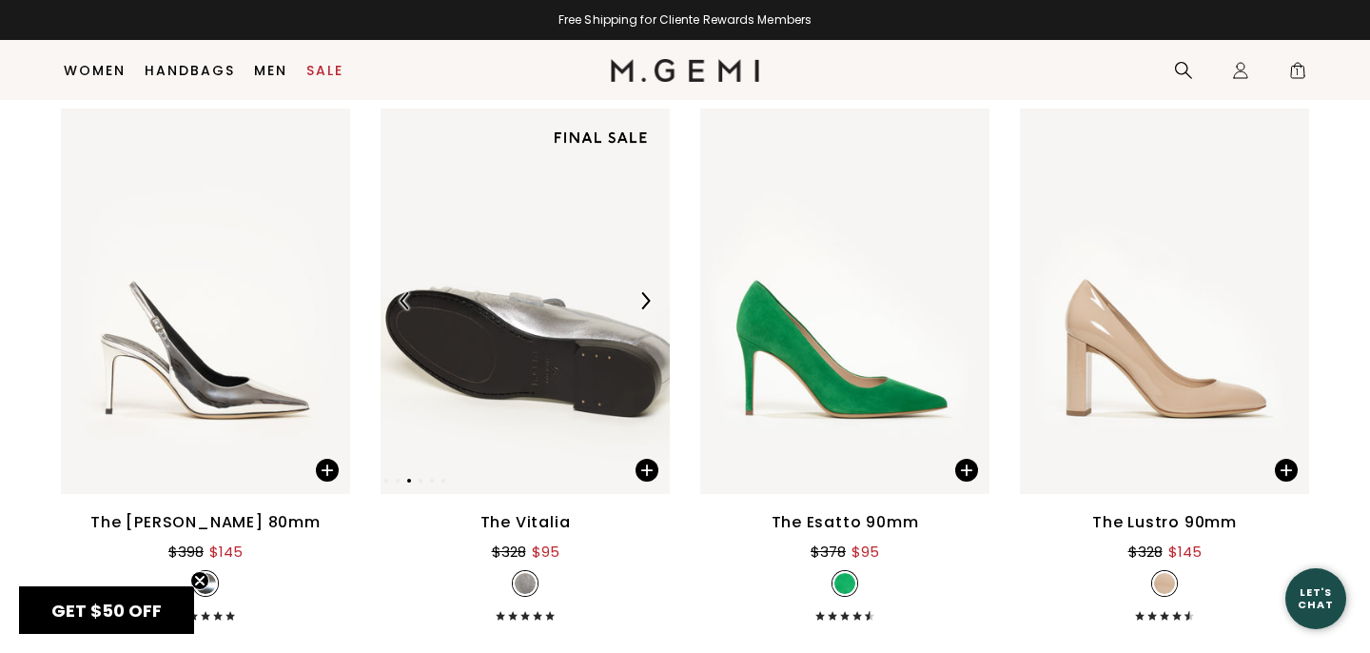
click at [643, 303] on img at bounding box center [644, 300] width 17 height 17
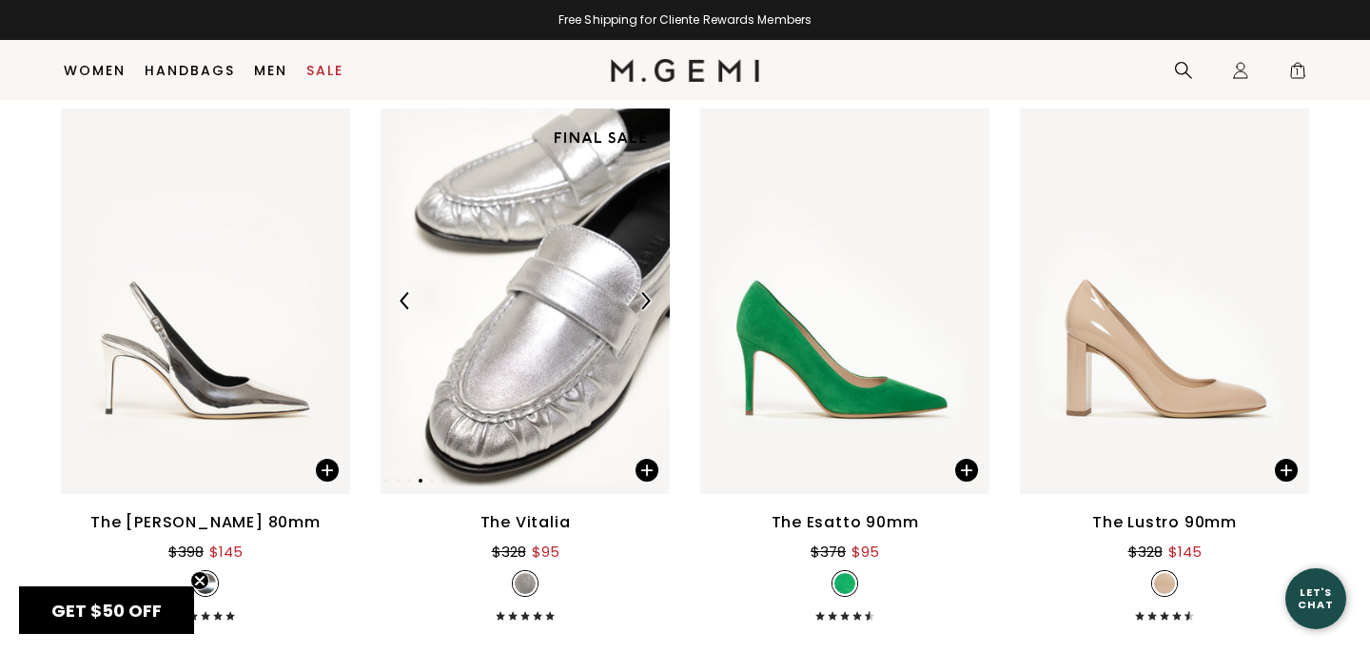
click at [501, 330] on img at bounding box center [524, 300] width 289 height 385
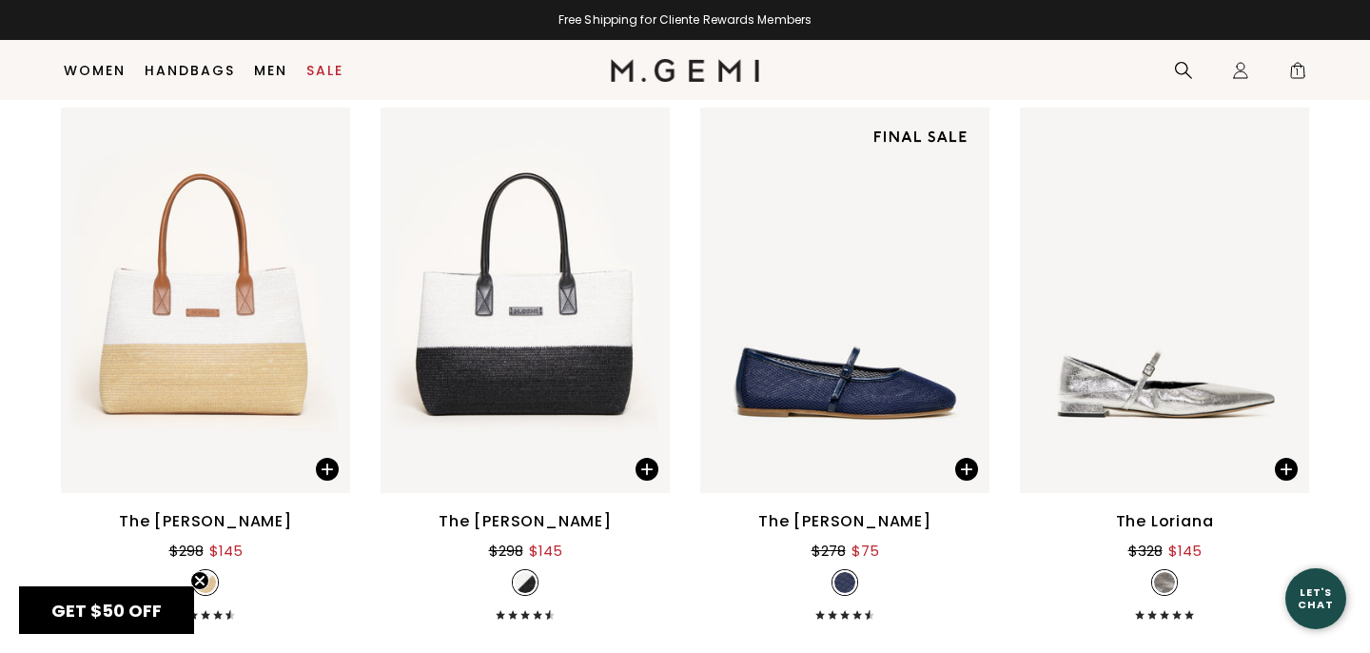
scroll to position [12021, 0]
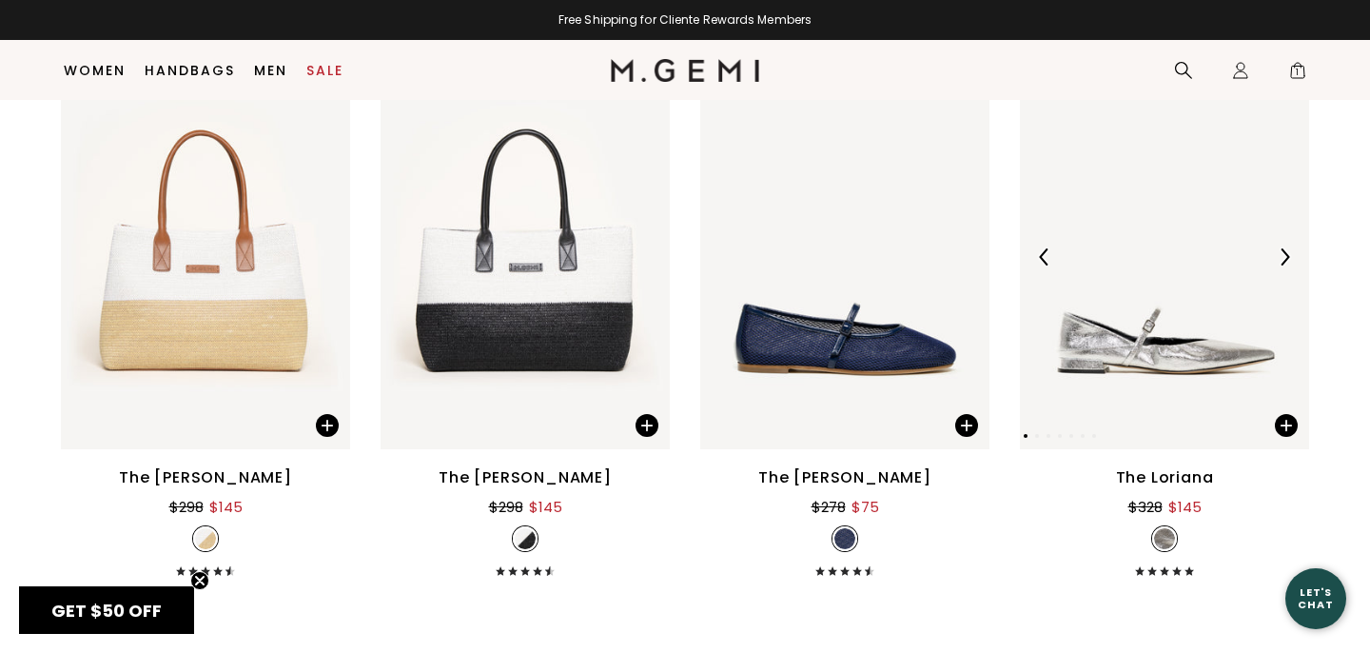
click at [1286, 257] on img at bounding box center [1284, 256] width 17 height 17
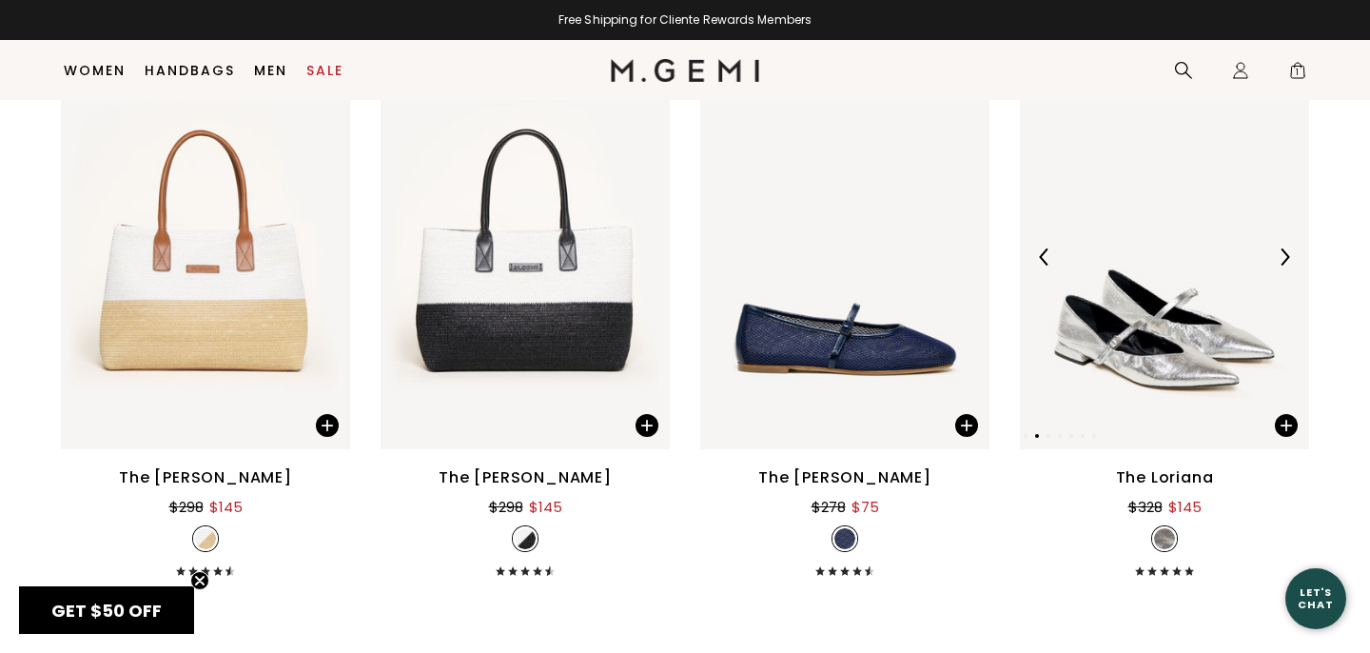
click at [1286, 257] on img at bounding box center [1284, 256] width 17 height 17
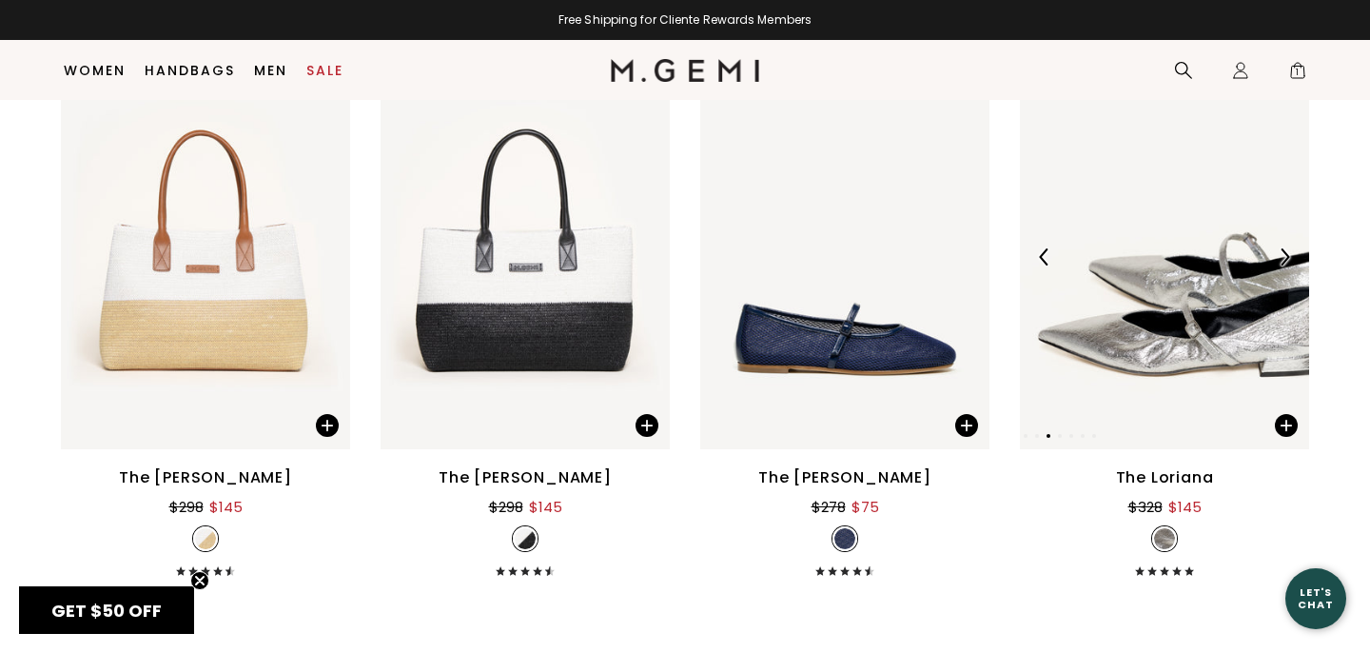
click at [1286, 257] on img at bounding box center [1284, 256] width 17 height 17
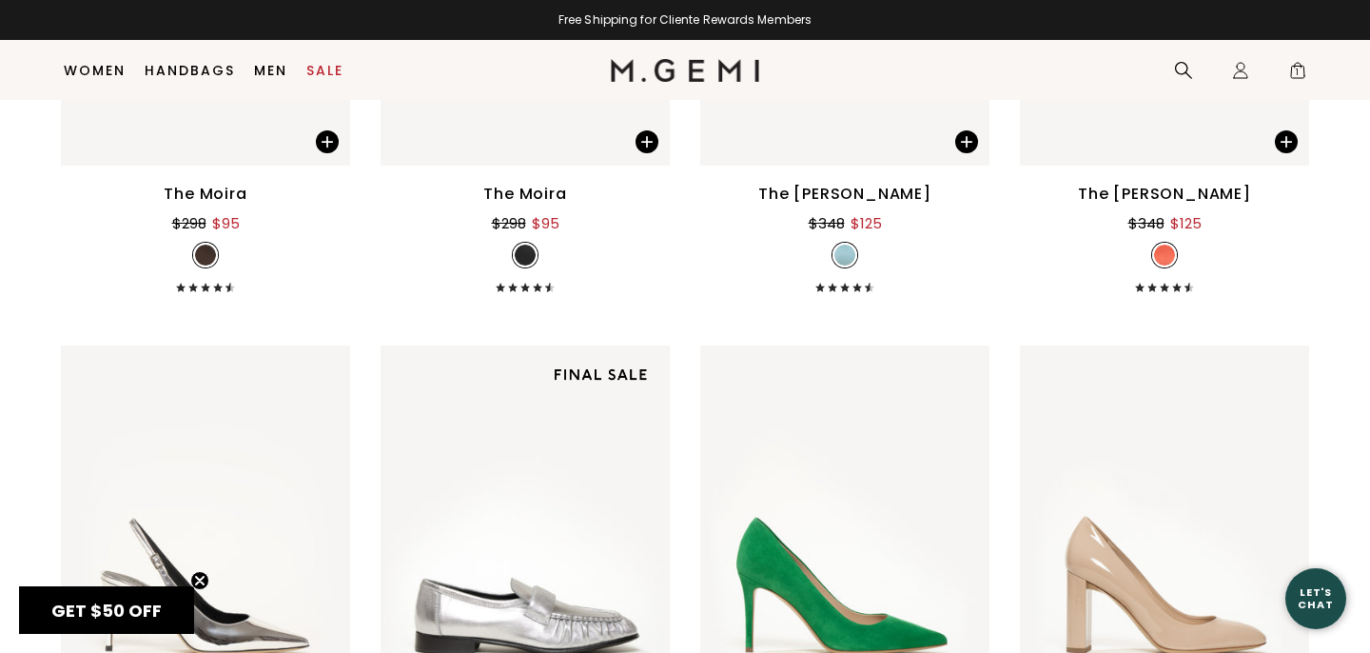
scroll to position [5876, 0]
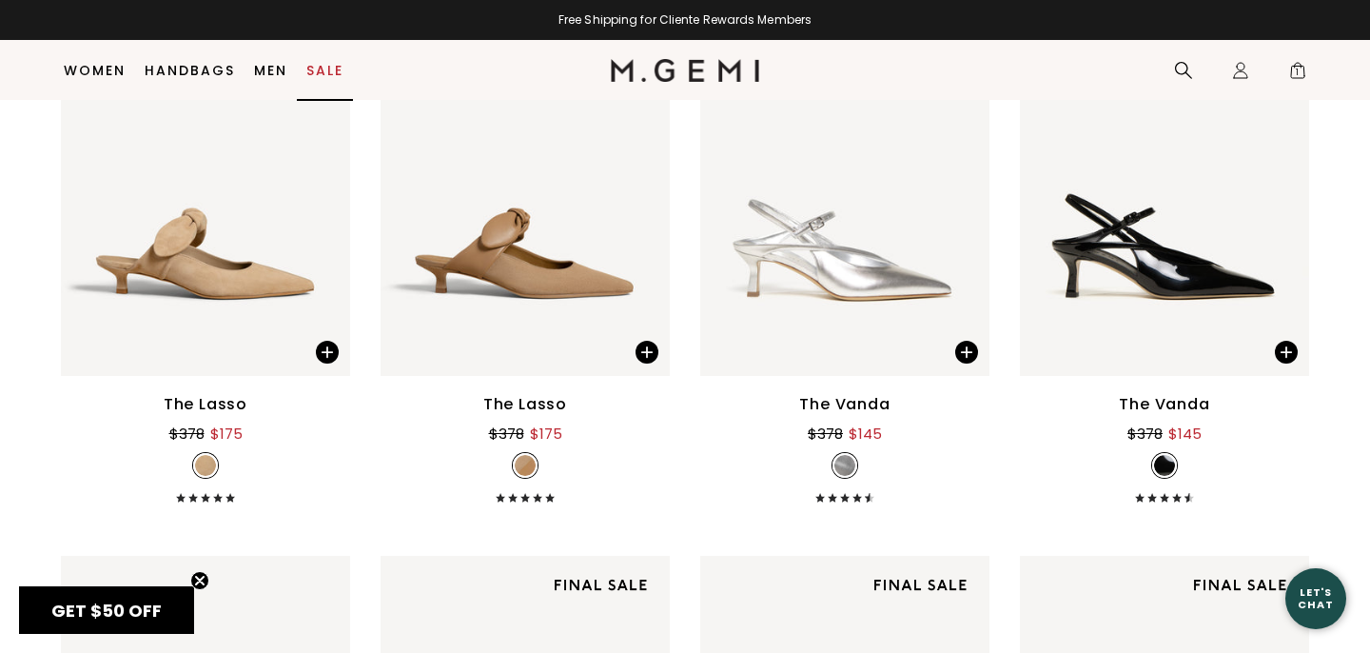
click at [320, 80] on li "Sale" at bounding box center [325, 71] width 56 height 60
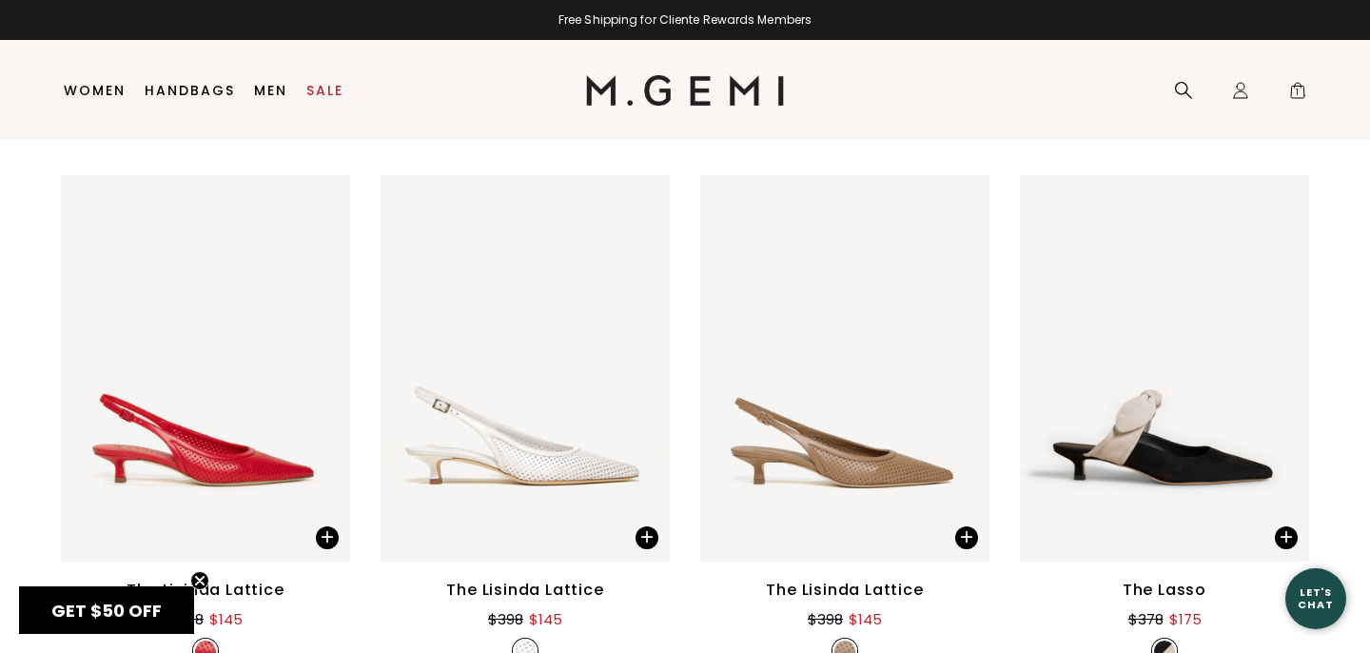
scroll to position [0, 0]
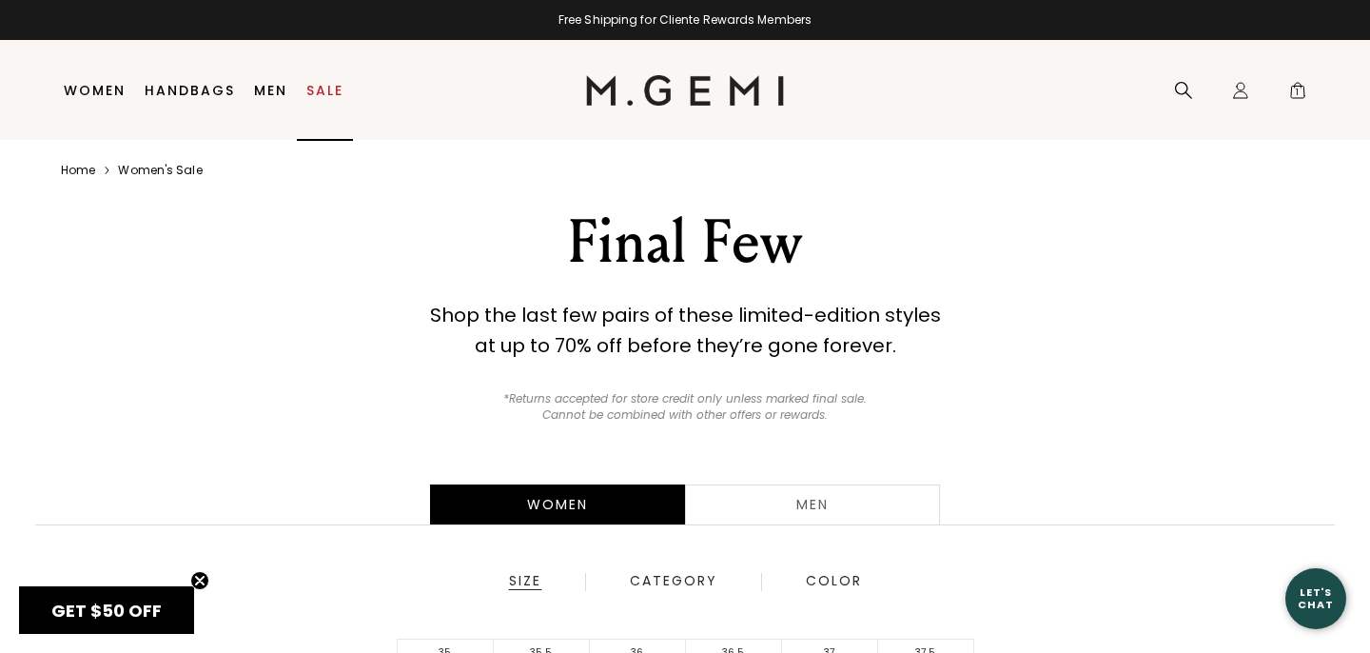
click at [324, 91] on link "Sale" at bounding box center [324, 90] width 37 height 15
click at [323, 85] on link "Sale" at bounding box center [324, 90] width 37 height 15
click at [194, 83] on link "Handbags" at bounding box center [190, 90] width 90 height 15
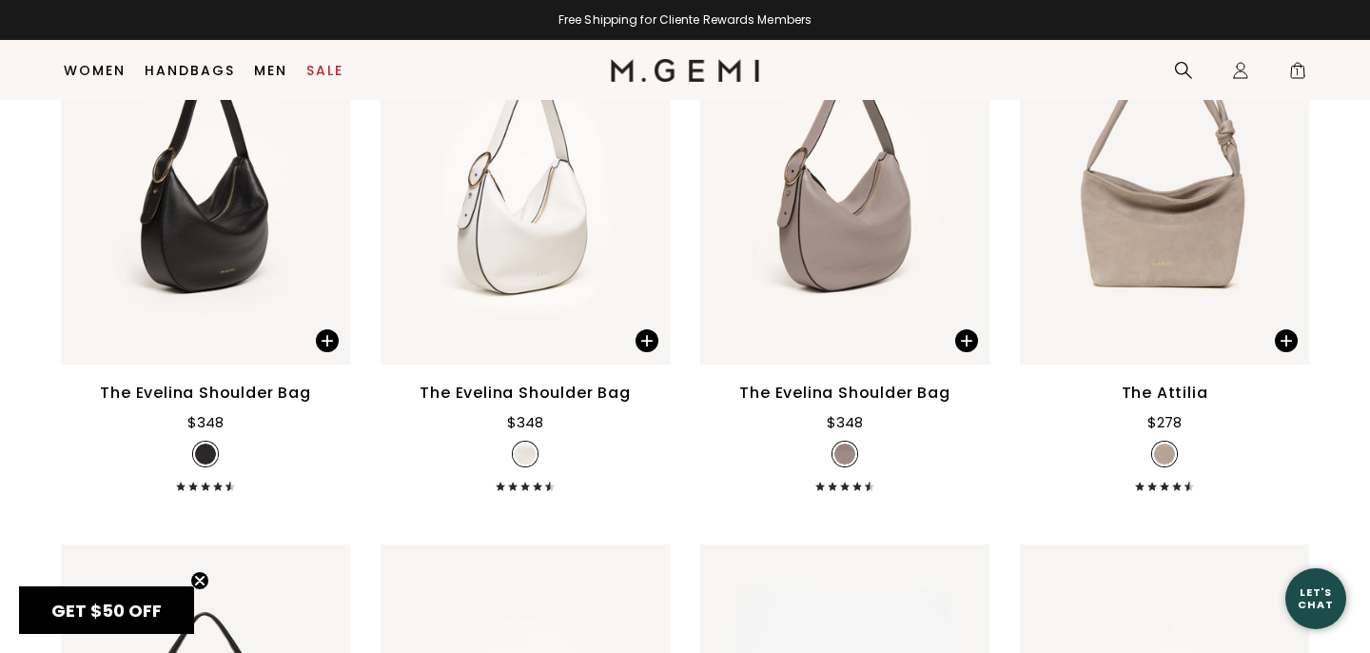
scroll to position [3188, 0]
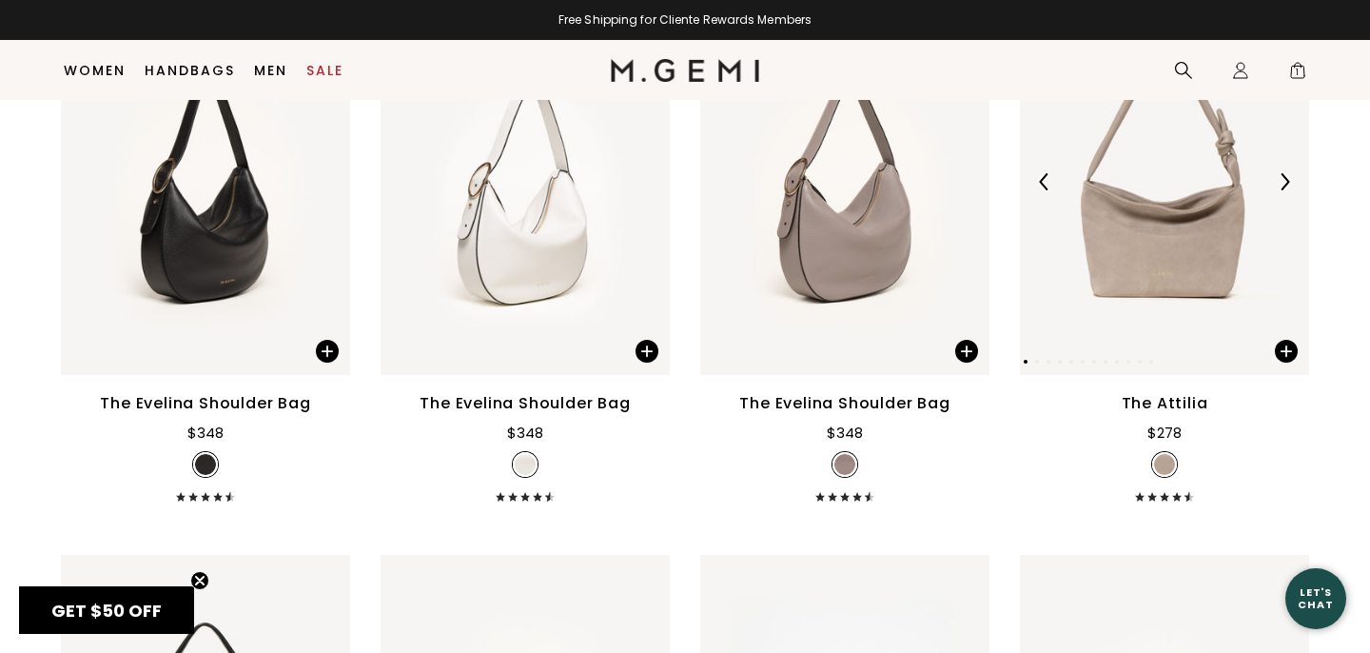
click at [1283, 179] on img at bounding box center [1284, 181] width 17 height 17
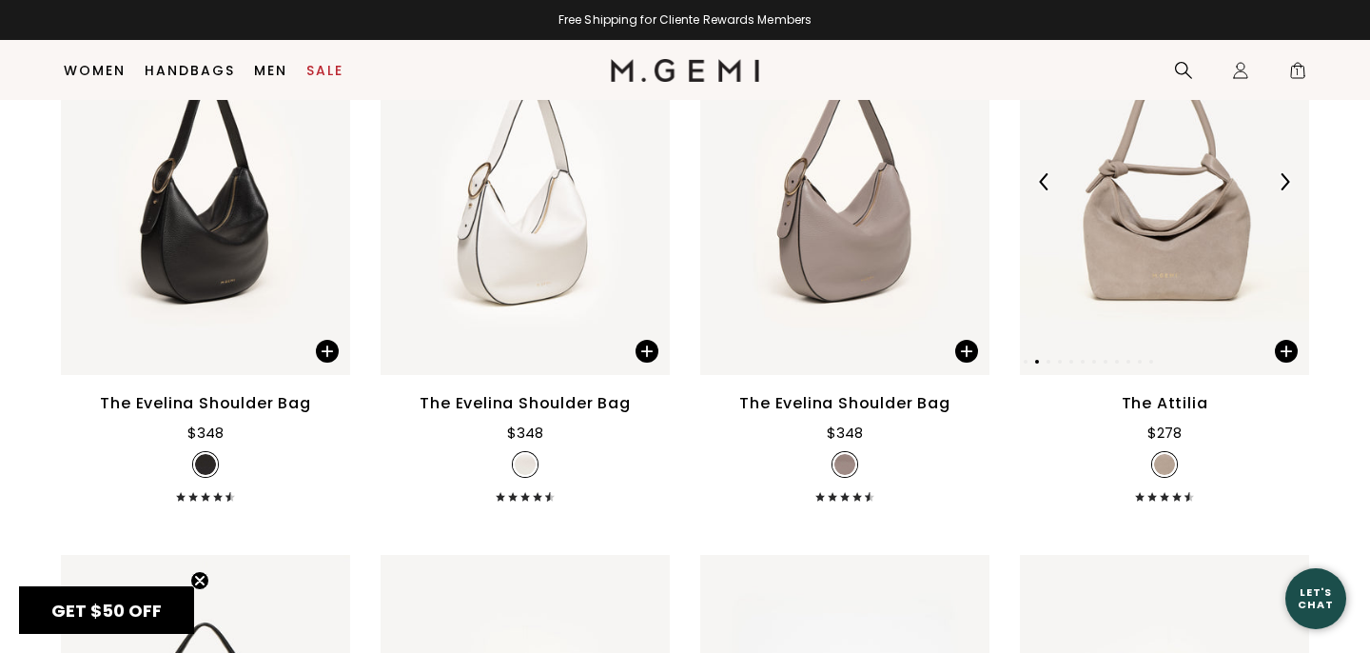
click at [1283, 179] on img at bounding box center [1284, 181] width 17 height 17
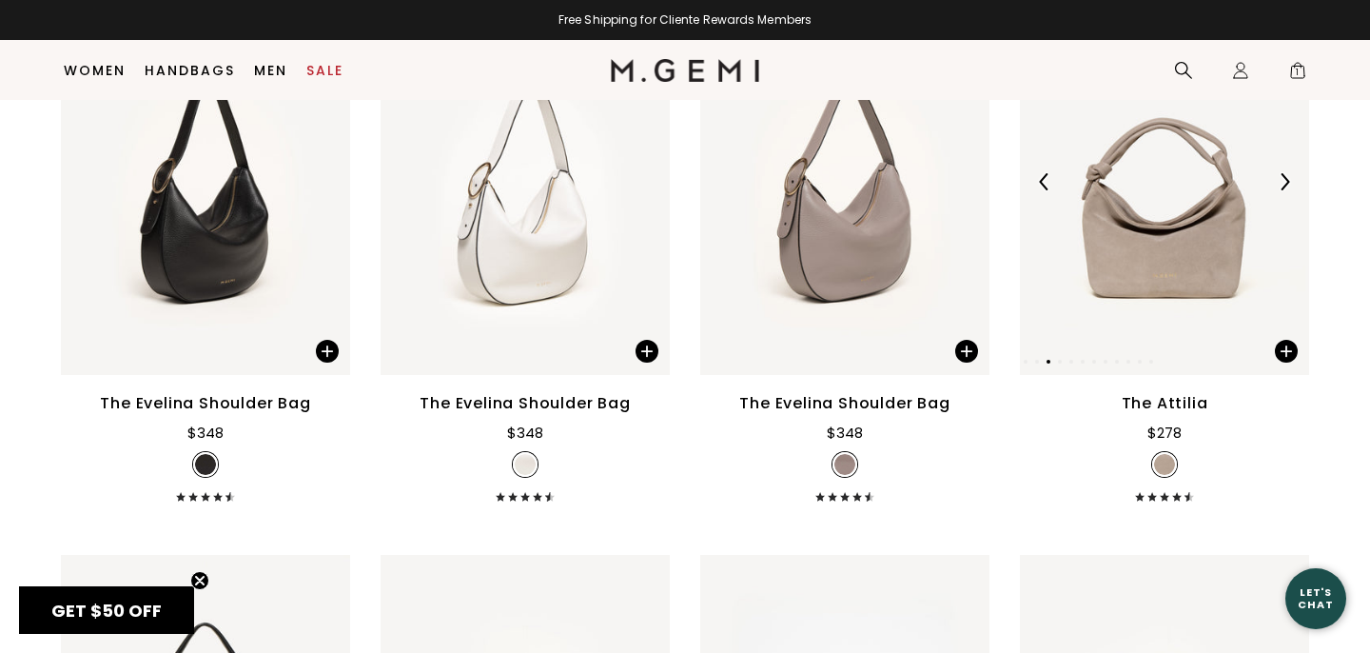
click at [1283, 179] on img at bounding box center [1284, 181] width 17 height 17
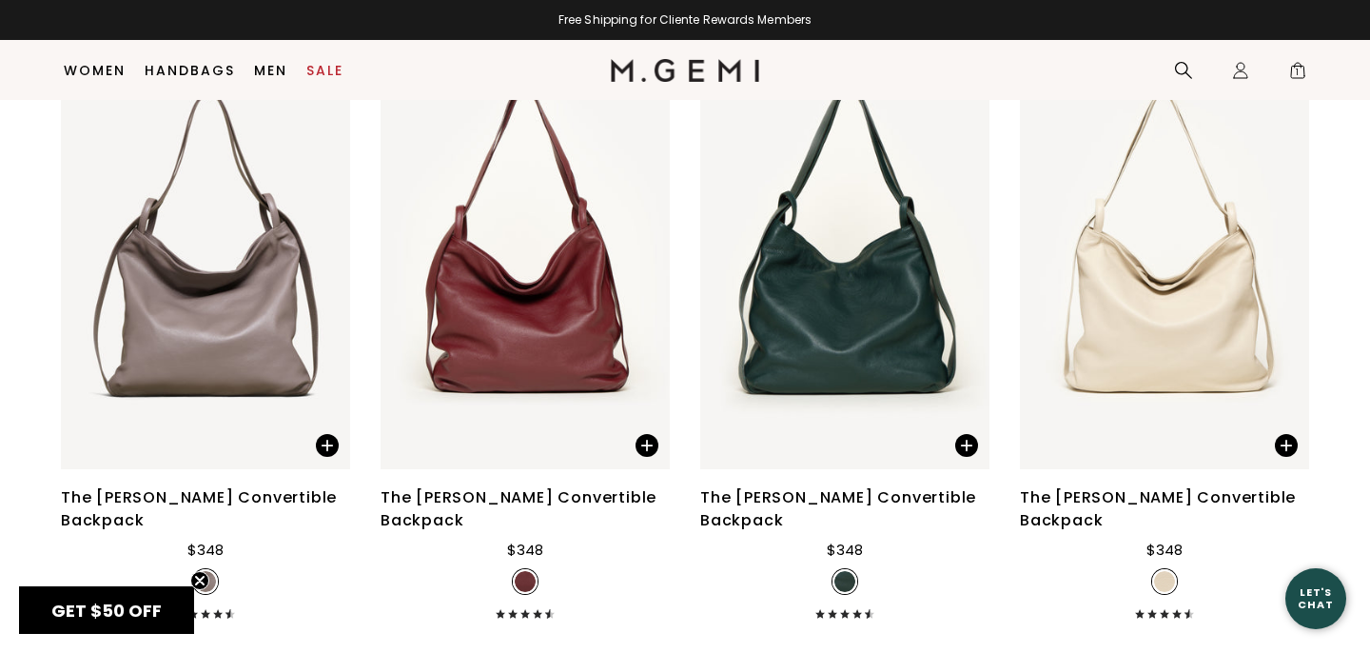
scroll to position [5424, 0]
click at [1285, 267] on img at bounding box center [1284, 275] width 17 height 17
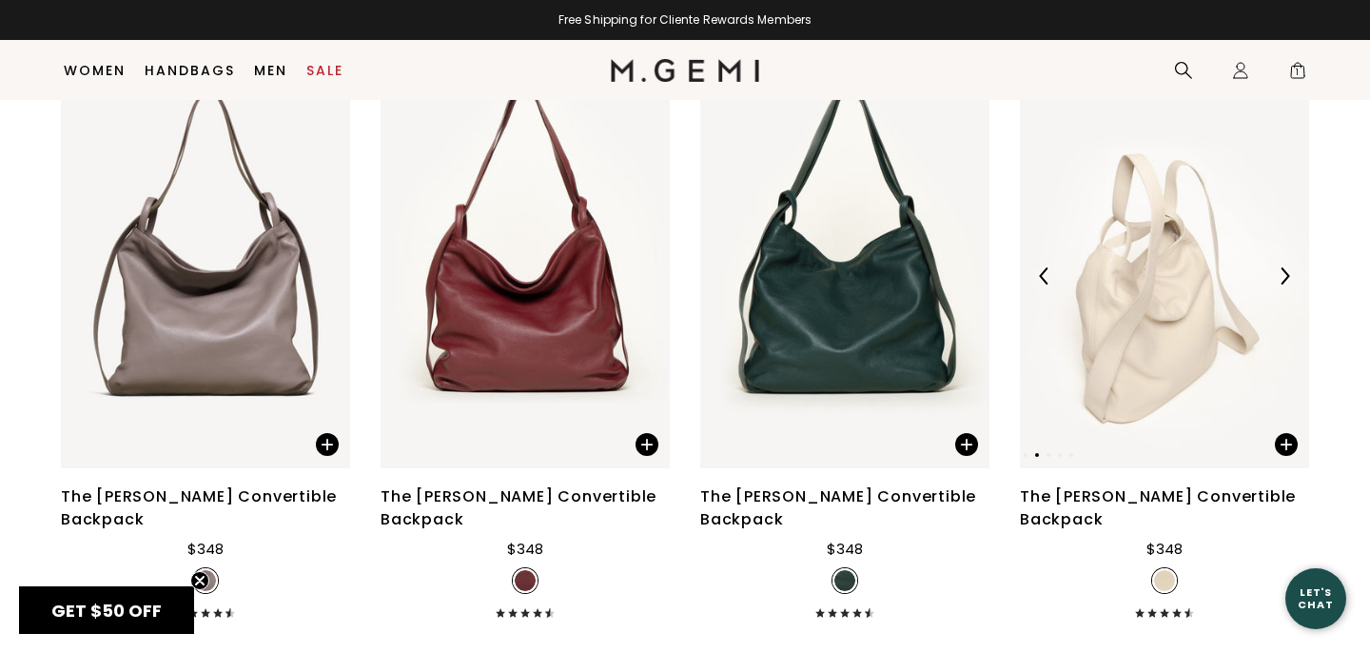
click at [1285, 267] on img at bounding box center [1284, 275] width 17 height 17
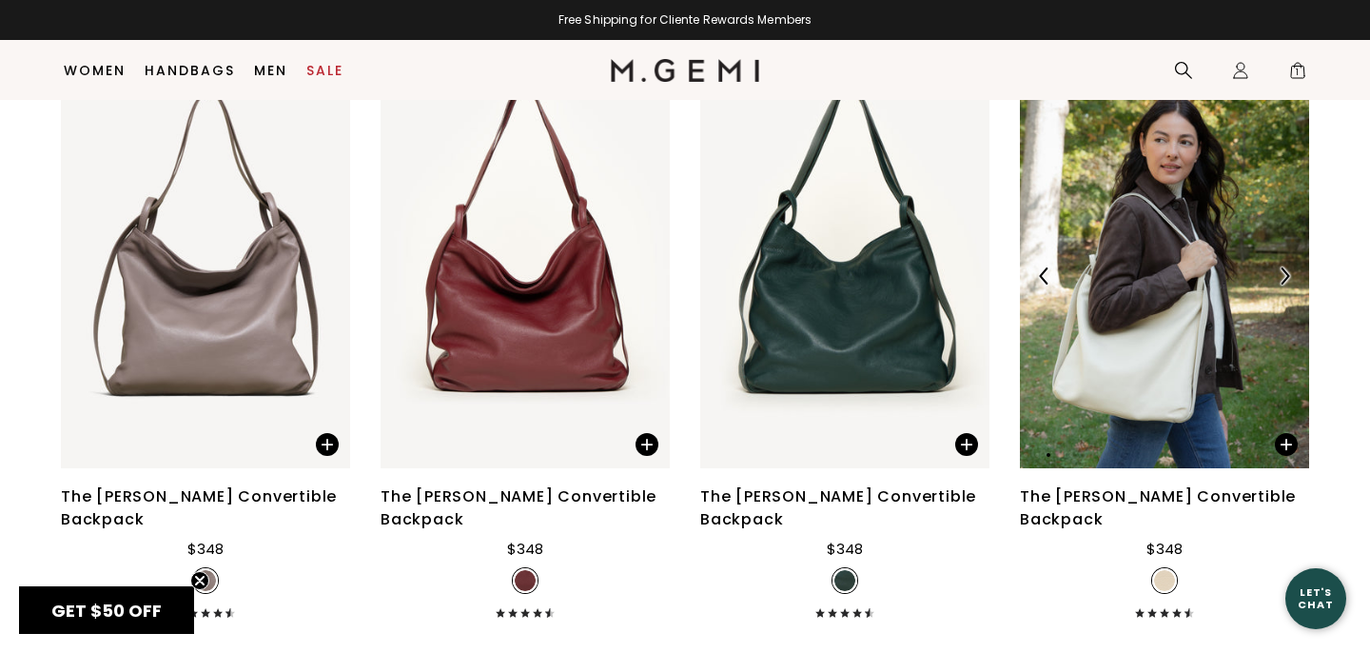
click at [1285, 267] on img at bounding box center [1284, 275] width 17 height 17
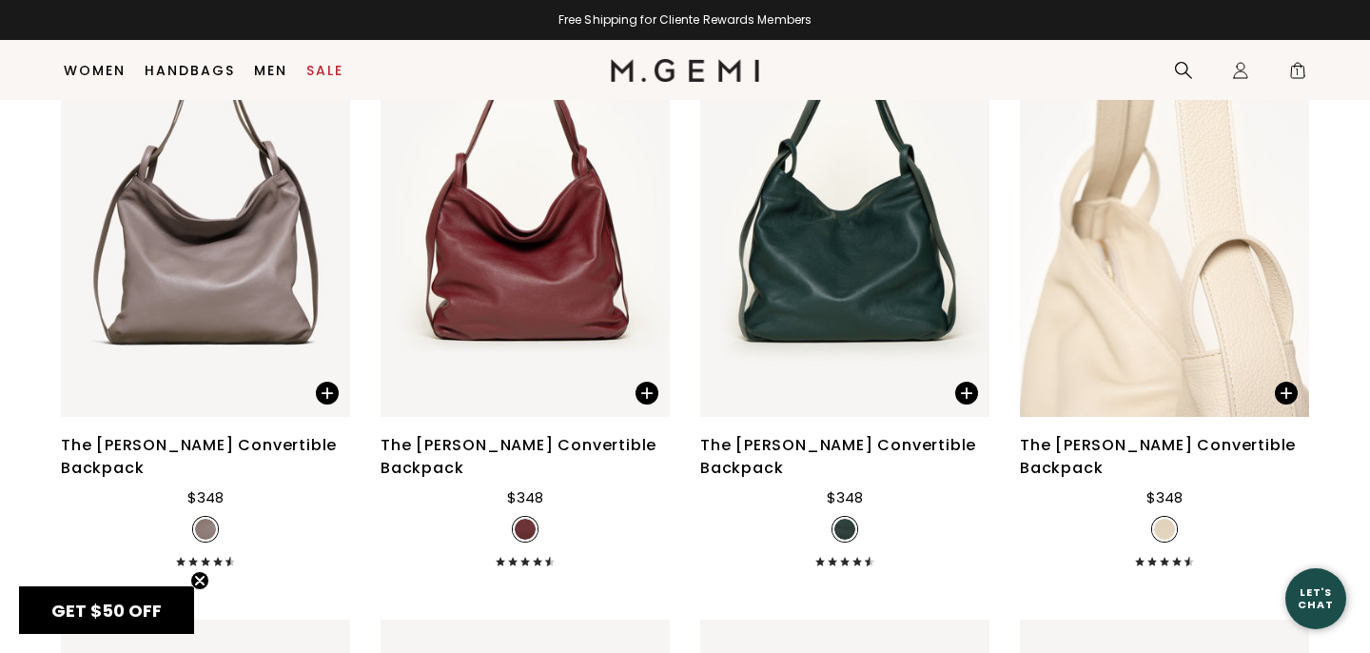
scroll to position [3069, 0]
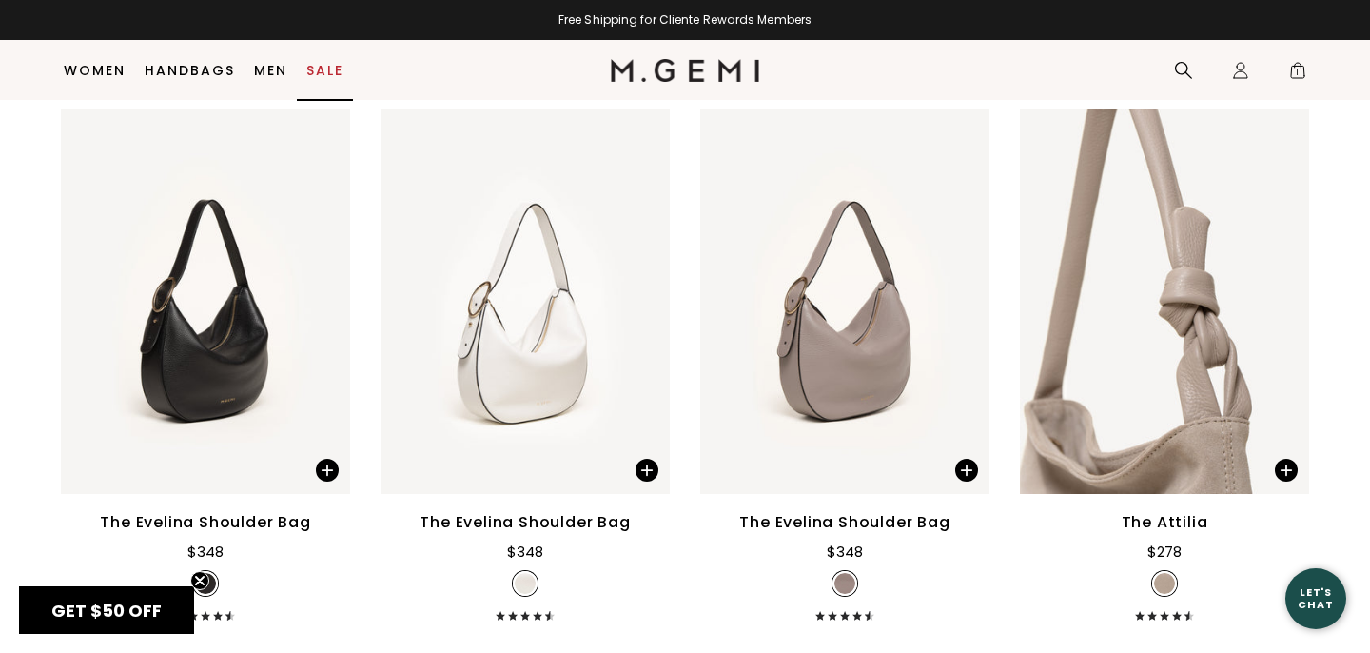
click at [324, 70] on link "Sale" at bounding box center [324, 70] width 37 height 15
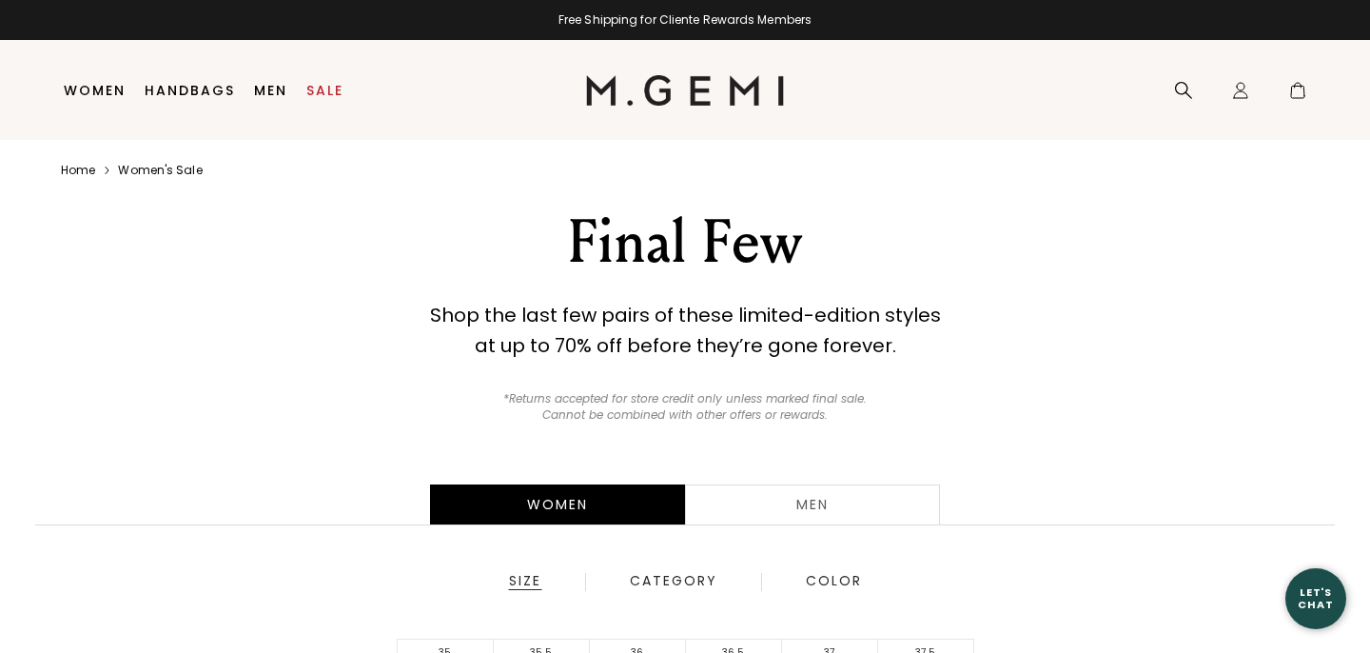
click at [675, 577] on div "Category" at bounding box center [673, 581] width 89 height 17
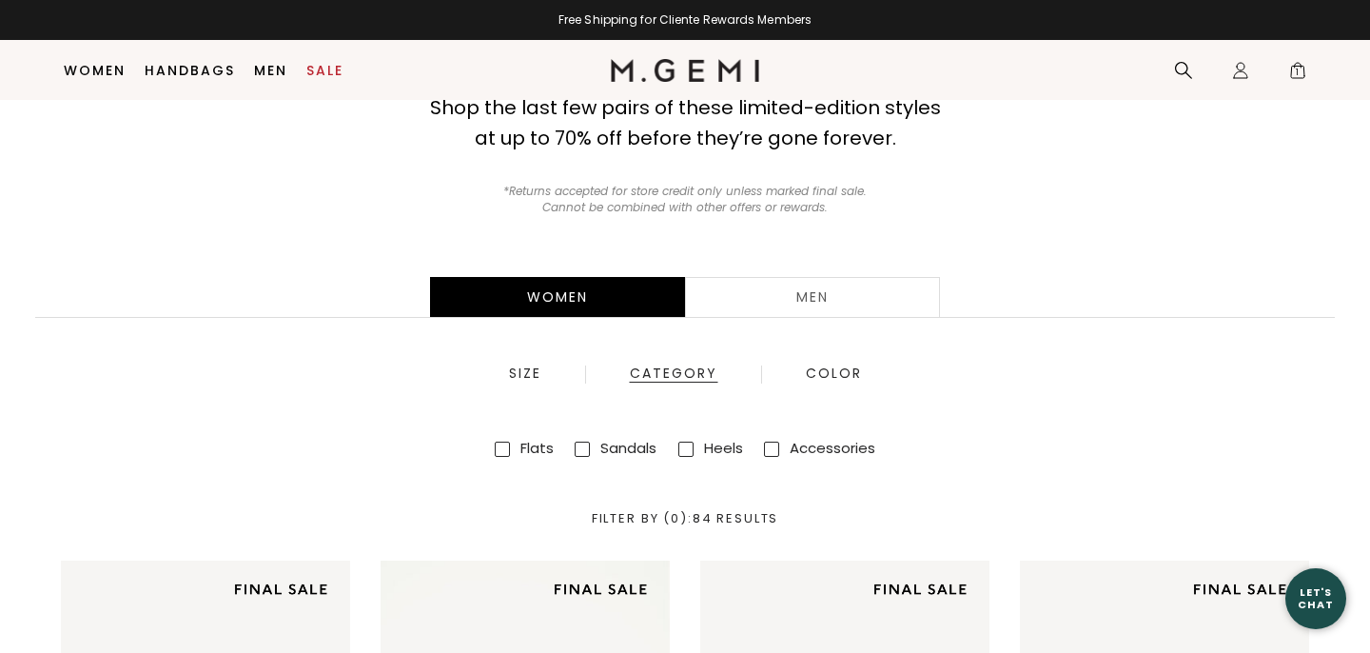
click at [776, 450] on span at bounding box center [771, 448] width 15 height 15
checkbox input "true"
